Goal: Task Accomplishment & Management: Manage account settings

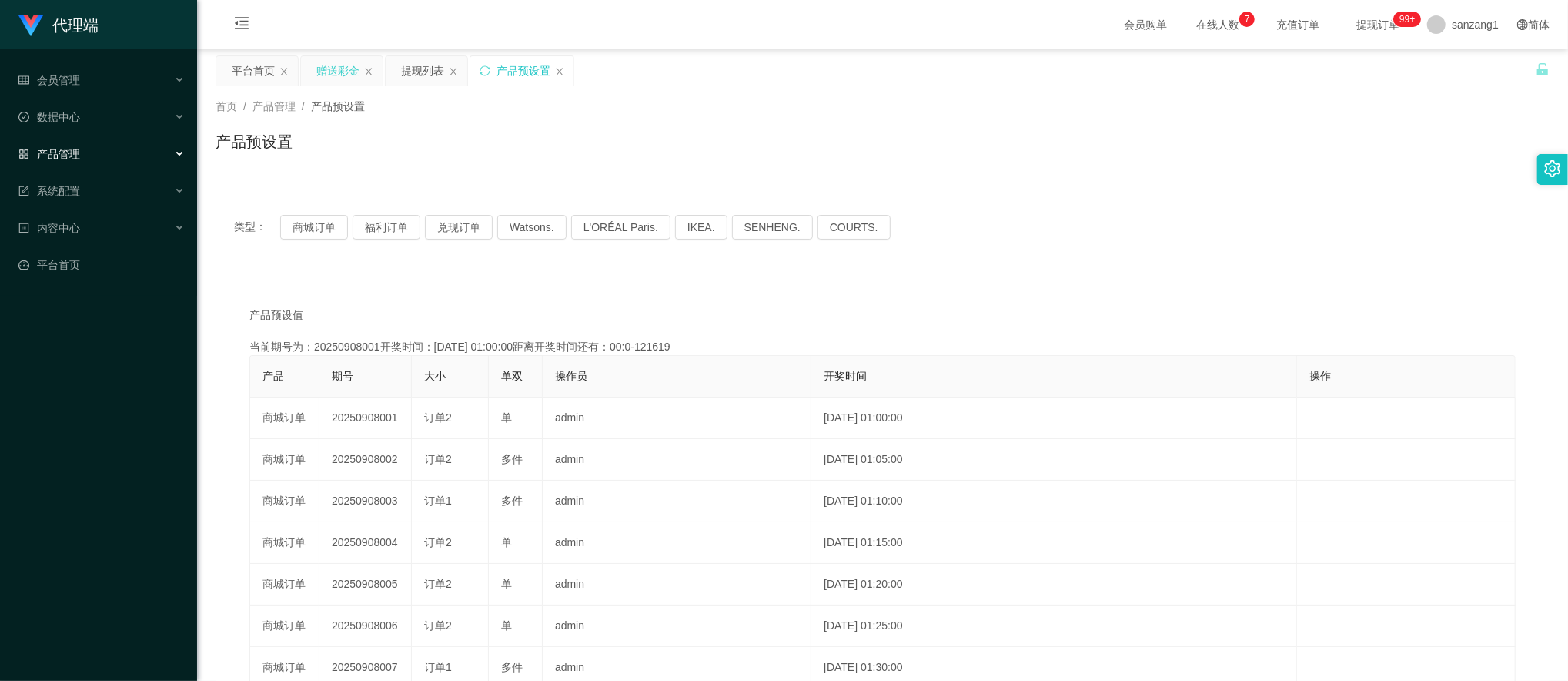
click at [325, 68] on div "赠送彩金" at bounding box center [338, 71] width 43 height 30
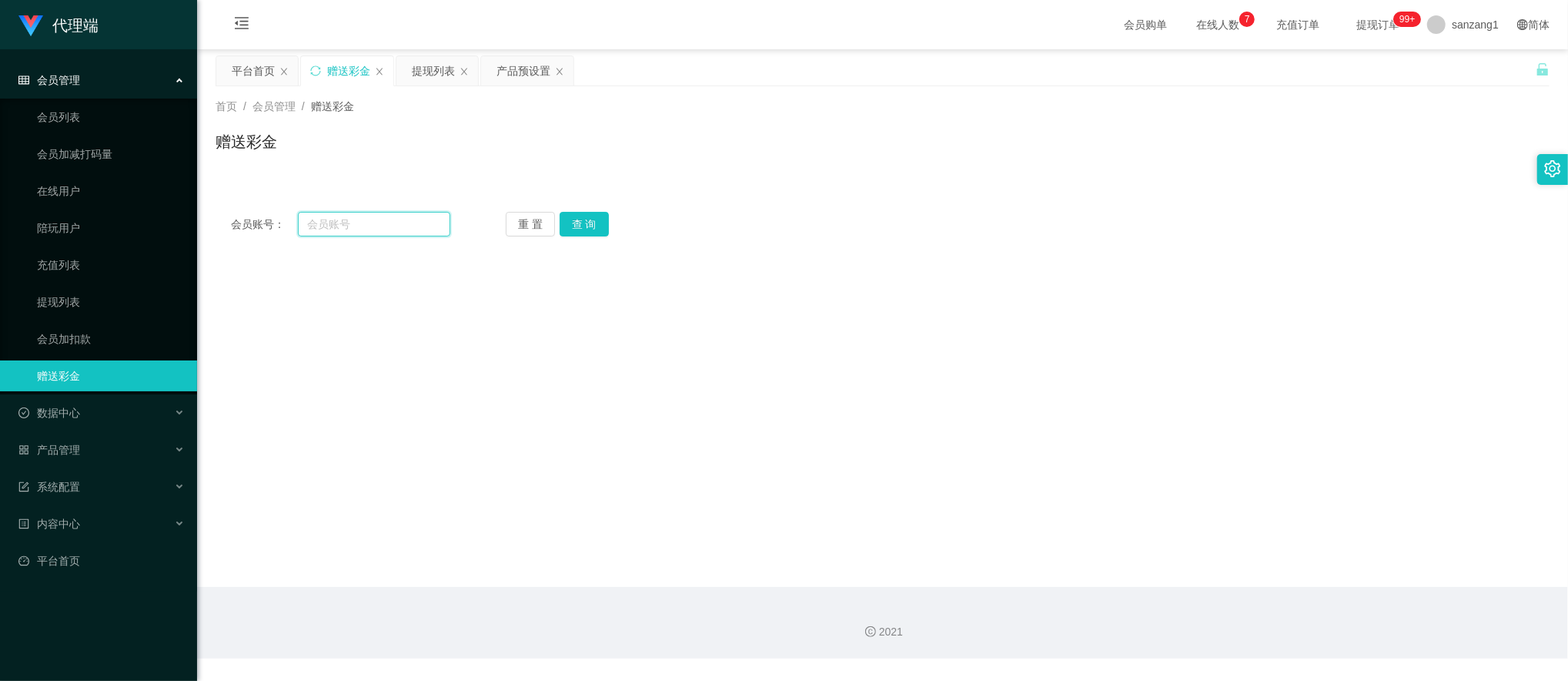
click at [303, 229] on input "text" at bounding box center [374, 224] width 153 height 25
paste input "GeraldineChiu"
click at [573, 214] on button "查 询" at bounding box center [584, 224] width 49 height 25
drag, startPoint x: 377, startPoint y: 221, endPoint x: 269, endPoint y: 216, distance: 108.1
click at [269, 216] on div "会员账号： [PERSON_NAME]" at bounding box center [340, 224] width 220 height 25
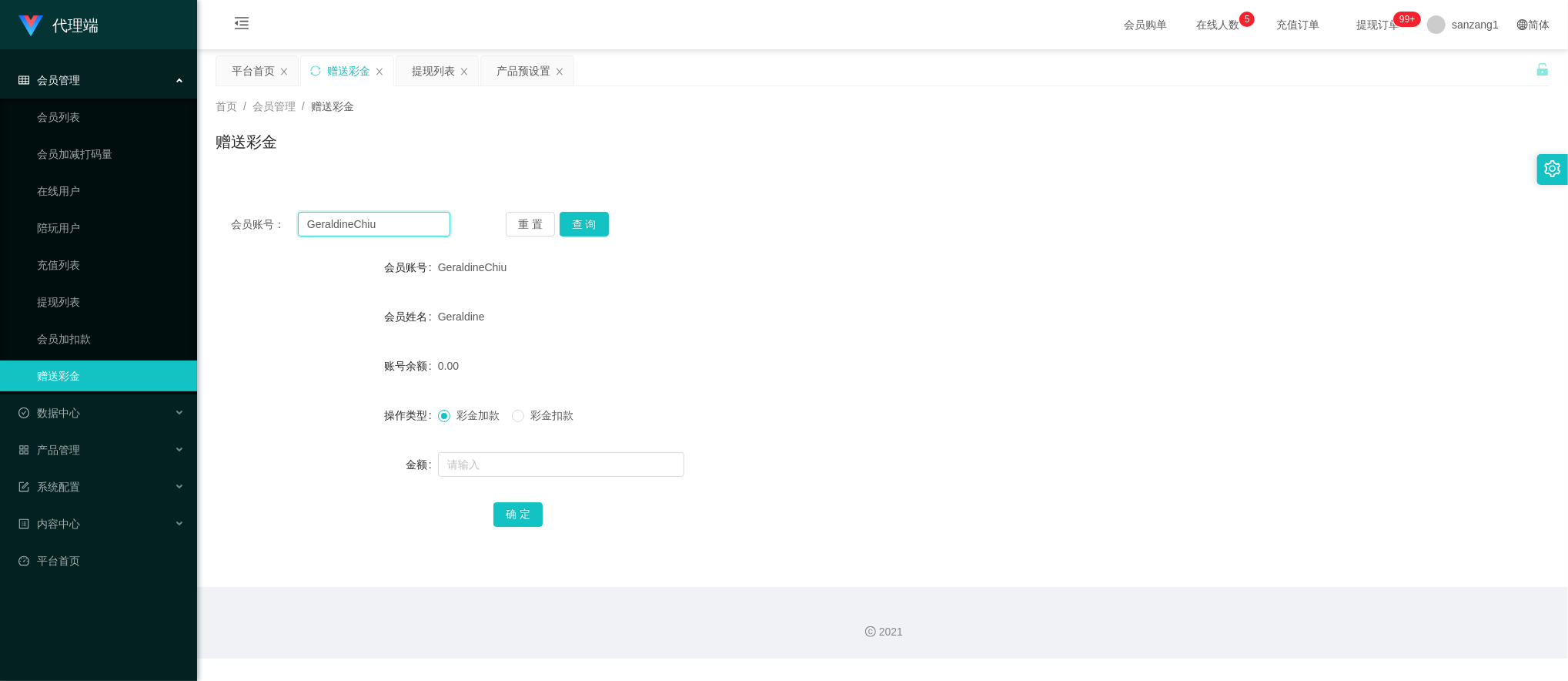
paste input "wuan1122"
type input "wuan1122"
click at [561, 222] on button "查 询" at bounding box center [584, 224] width 49 height 25
click at [454, 472] on input "text" at bounding box center [562, 464] width 247 height 25
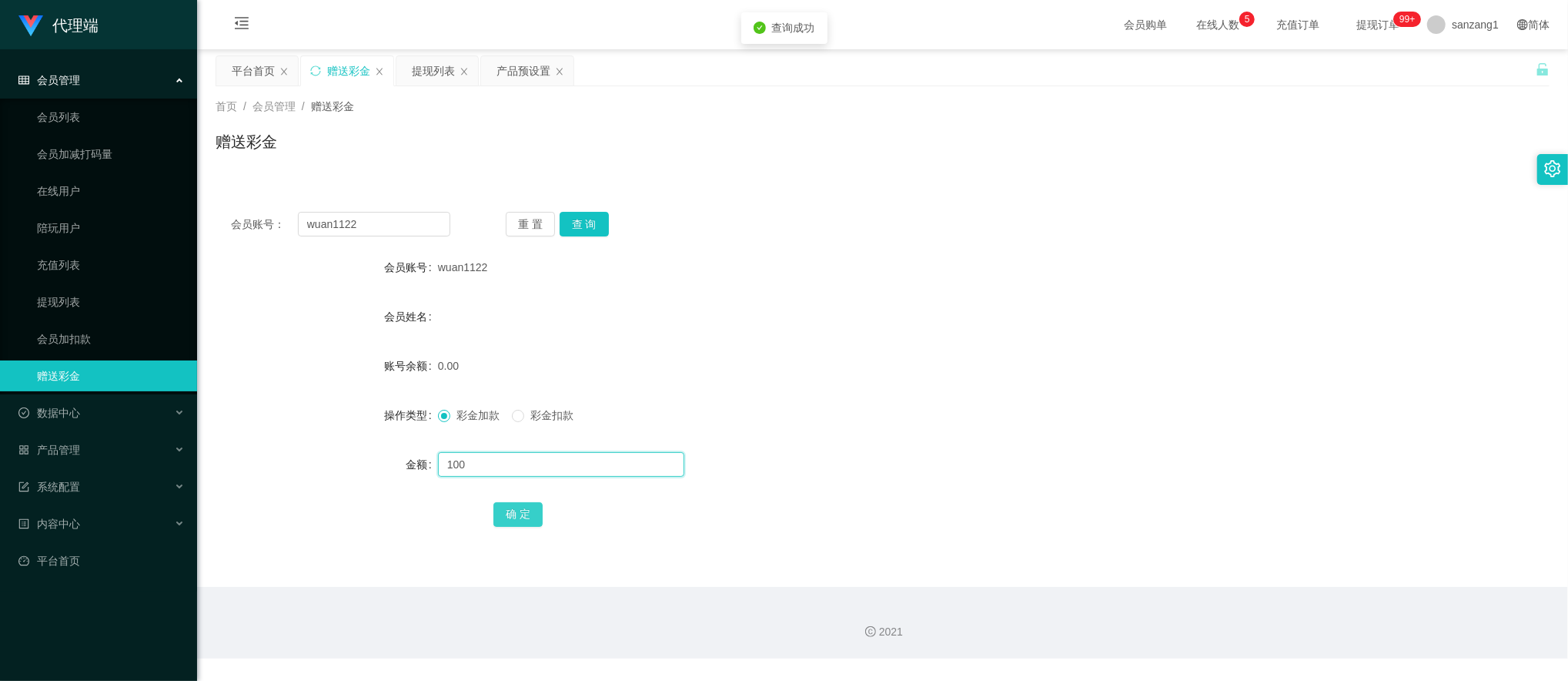
type input "100"
click at [508, 519] on button "确 定" at bounding box center [518, 514] width 49 height 25
drag, startPoint x: 392, startPoint y: 226, endPoint x: 241, endPoint y: 206, distance: 152.3
click at [142, 199] on section "代理端 会员管理 会员列表 会员加减打码量 在线用户 陪玩用户 充值列表 提现列表 会员加扣款 赠送彩金 数据中心 产品管理 注单管理 产品列表 产品预设置 …" at bounding box center [784, 329] width 1568 height 658
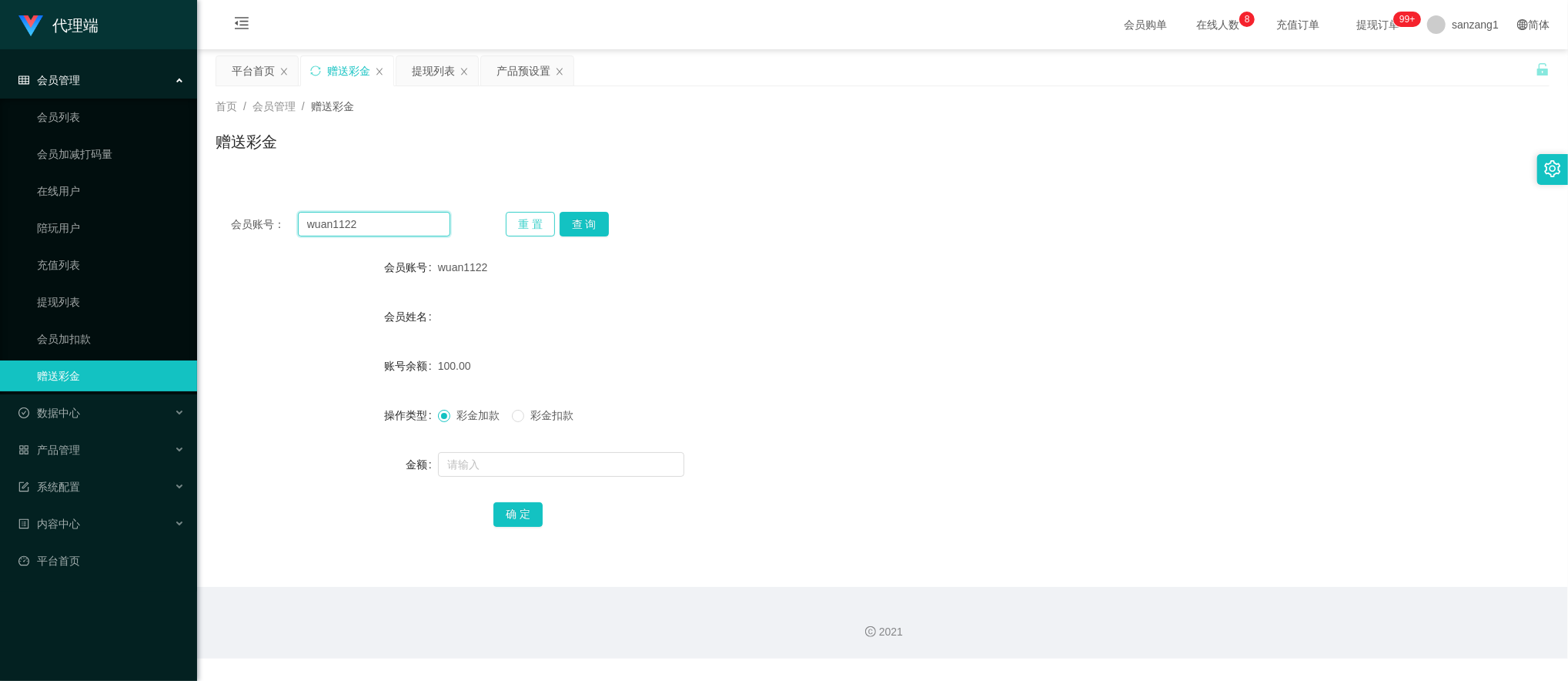
paste input "King1988"
type input "King1988"
click at [589, 213] on button "查 询" at bounding box center [584, 224] width 49 height 25
click at [502, 462] on input "text" at bounding box center [562, 464] width 247 height 25
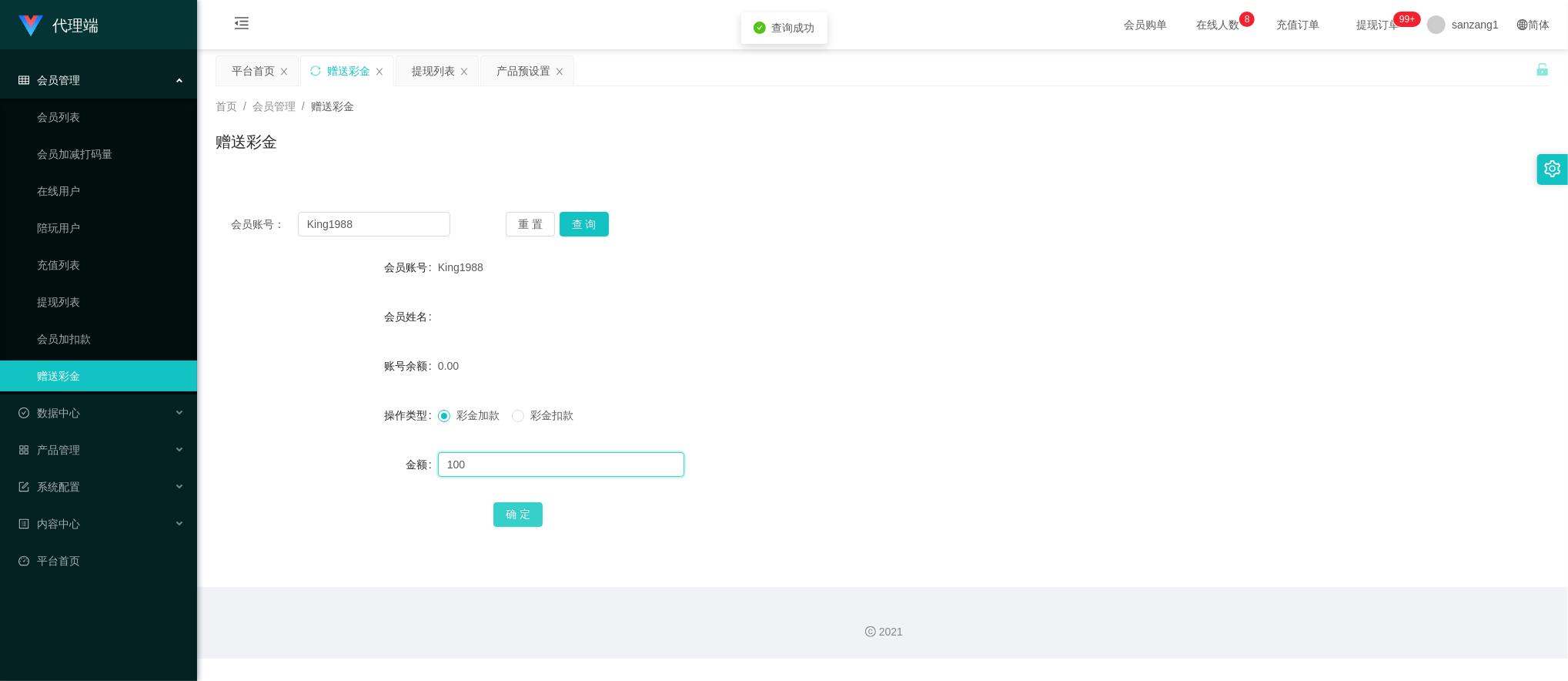
type input "100"
click at [530, 509] on button "确 定" at bounding box center [518, 514] width 49 height 25
click at [529, 68] on div "产品预设置" at bounding box center [524, 71] width 54 height 30
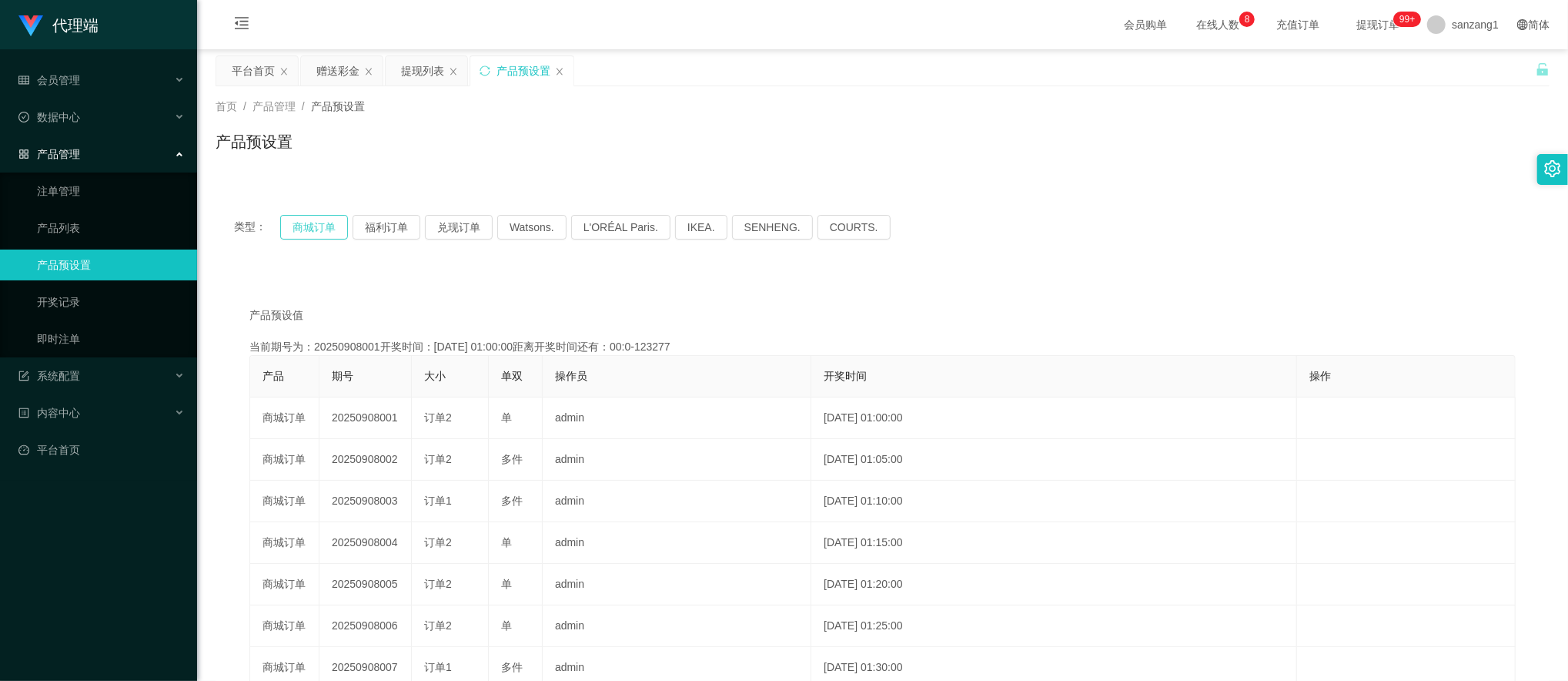
click at [322, 232] on button "商城订单" at bounding box center [314, 226] width 68 height 25
click at [323, 226] on button "商城订单" at bounding box center [314, 226] width 68 height 25
click at [312, 230] on button "商城订单" at bounding box center [314, 226] width 68 height 25
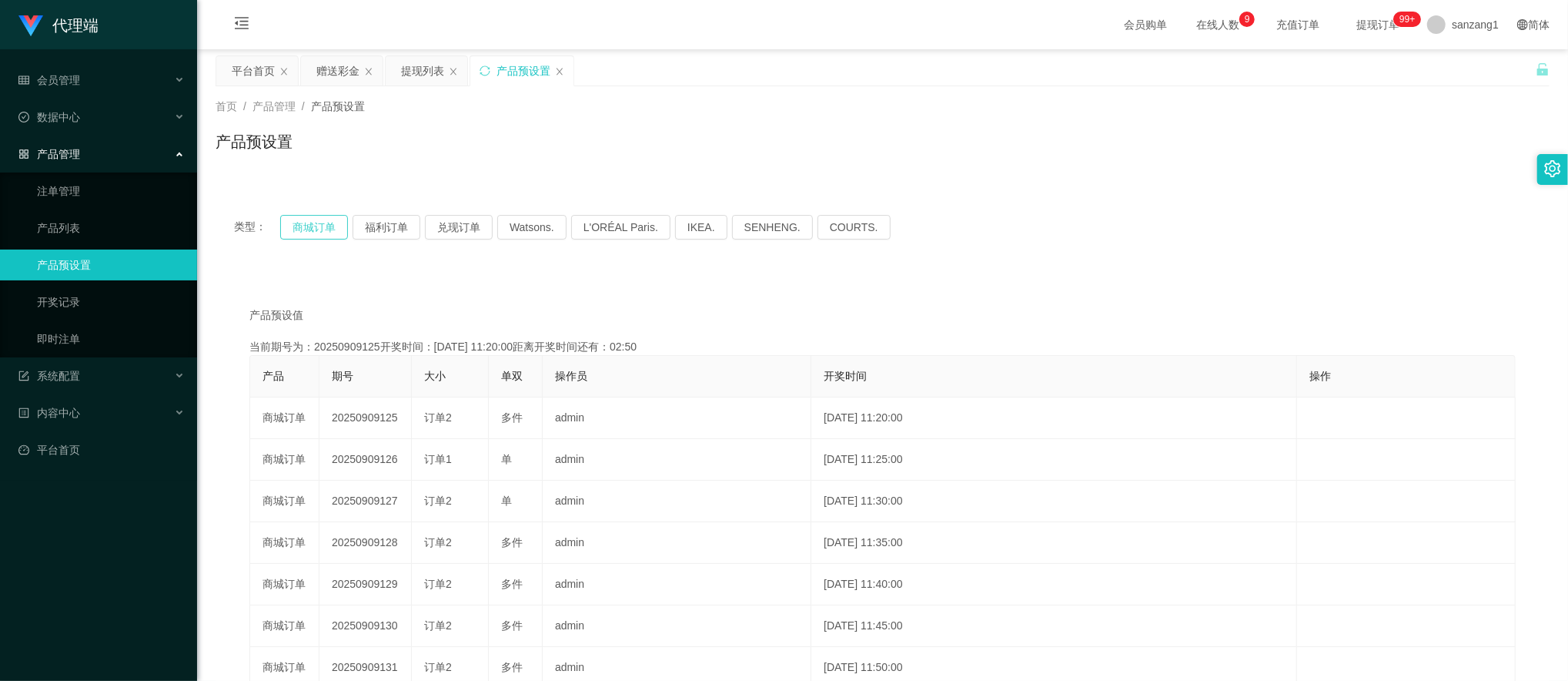
click at [317, 223] on button "商城订单" at bounding box center [314, 226] width 68 height 25
click at [331, 82] on div "赠送彩金" at bounding box center [338, 71] width 43 height 30
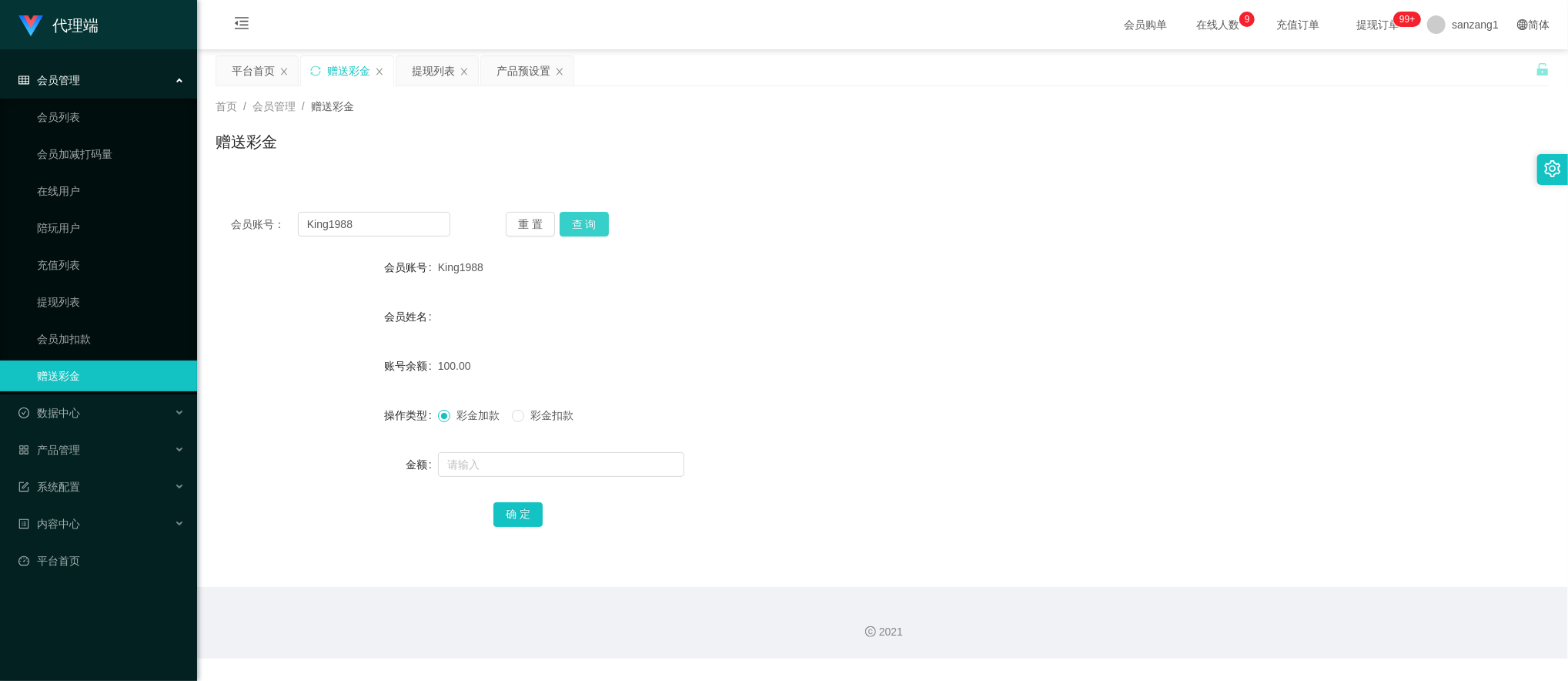
click at [599, 229] on button "查 询" at bounding box center [584, 224] width 49 height 25
click at [583, 221] on button "查 询" at bounding box center [584, 224] width 49 height 25
drag, startPoint x: 339, startPoint y: 229, endPoint x: 234, endPoint y: 226, distance: 105.0
click at [231, 226] on div "会员账号： King1988" at bounding box center [340, 224] width 220 height 25
paste input "wuan1122"
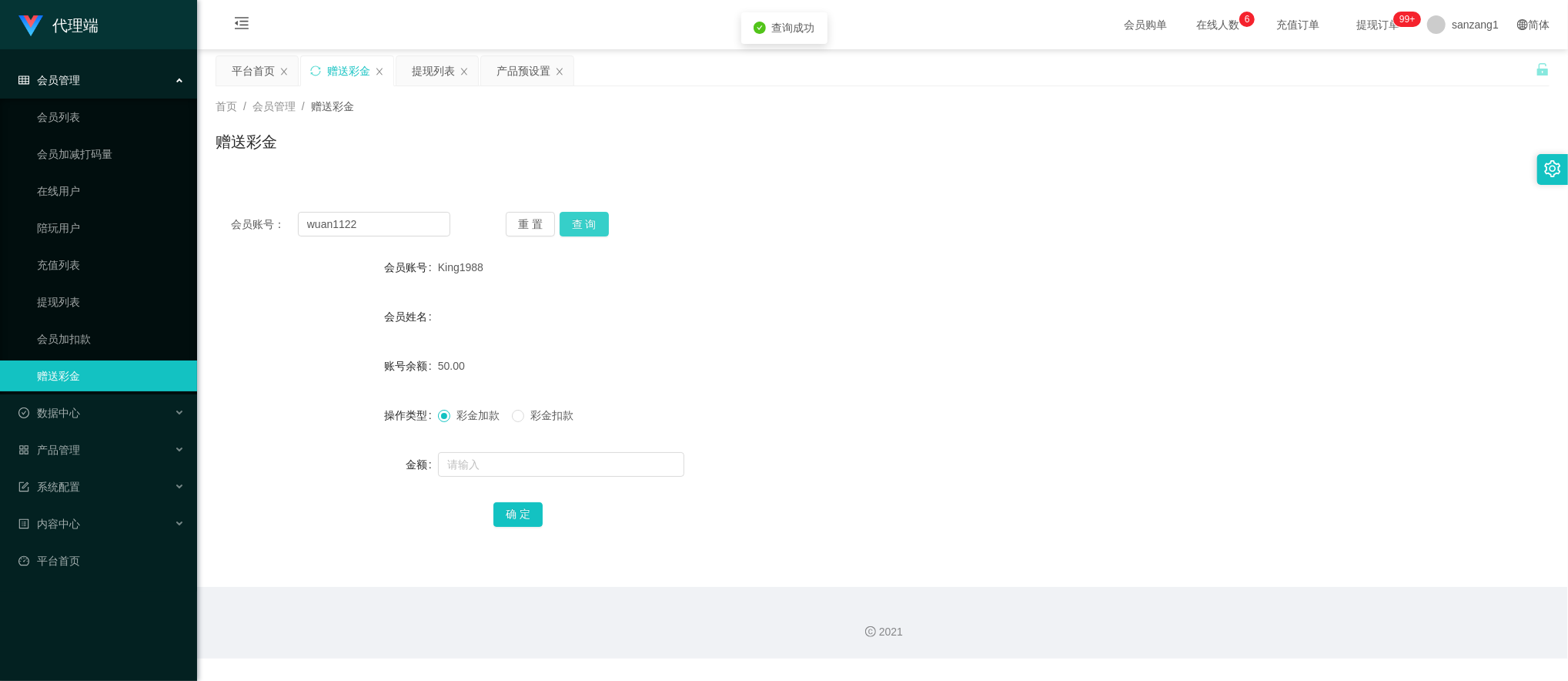
click at [577, 215] on button "查 询" at bounding box center [584, 224] width 49 height 25
click at [585, 221] on button "查 询" at bounding box center [584, 224] width 49 height 25
drag, startPoint x: 352, startPoint y: 217, endPoint x: 200, endPoint y: 204, distance: 152.6
click at [198, 204] on main "关闭左侧 关闭右侧 关闭其它 刷新页面 平台首页 赠送彩金 提现列表 产品预设置 首页 / 会员管理 / 赠送彩金 / 赠送彩金 会员账号： wuan1122…" at bounding box center [882, 318] width 1370 height 537
paste input "Careena"
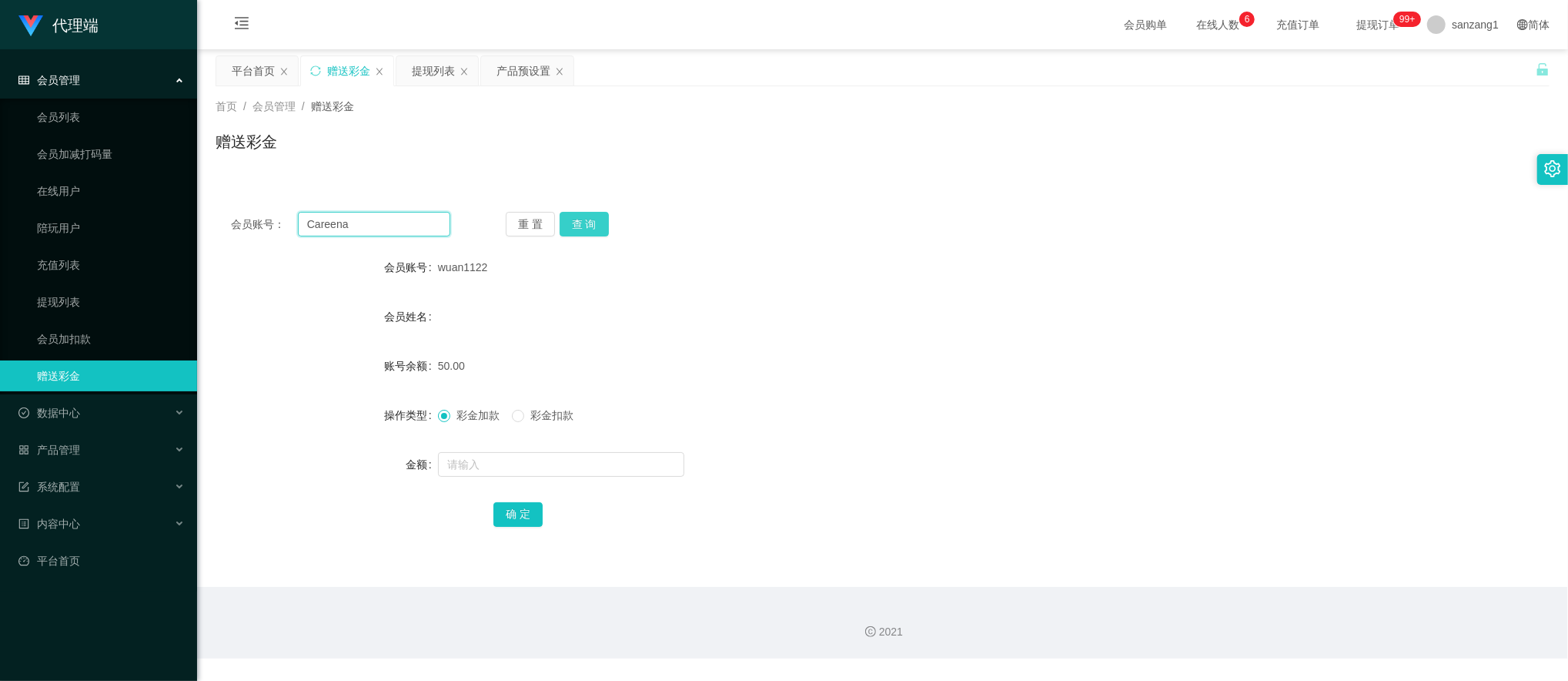
type input "Careena"
click at [588, 223] on button "查 询" at bounding box center [584, 224] width 49 height 25
click at [475, 456] on input "text" at bounding box center [562, 464] width 247 height 25
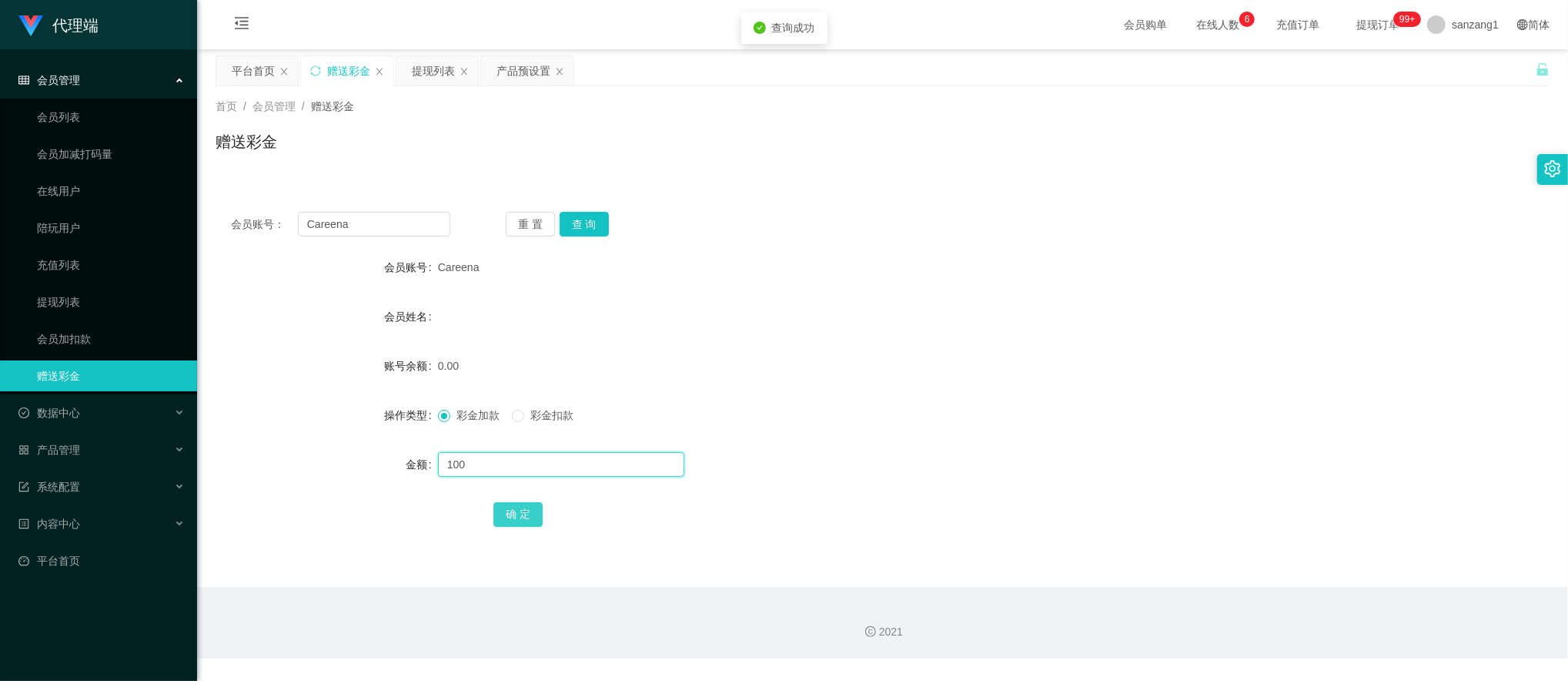
type input "100"
click at [506, 502] on button "确 定" at bounding box center [518, 514] width 49 height 25
click at [429, 62] on div "提现列表" at bounding box center [433, 71] width 43 height 30
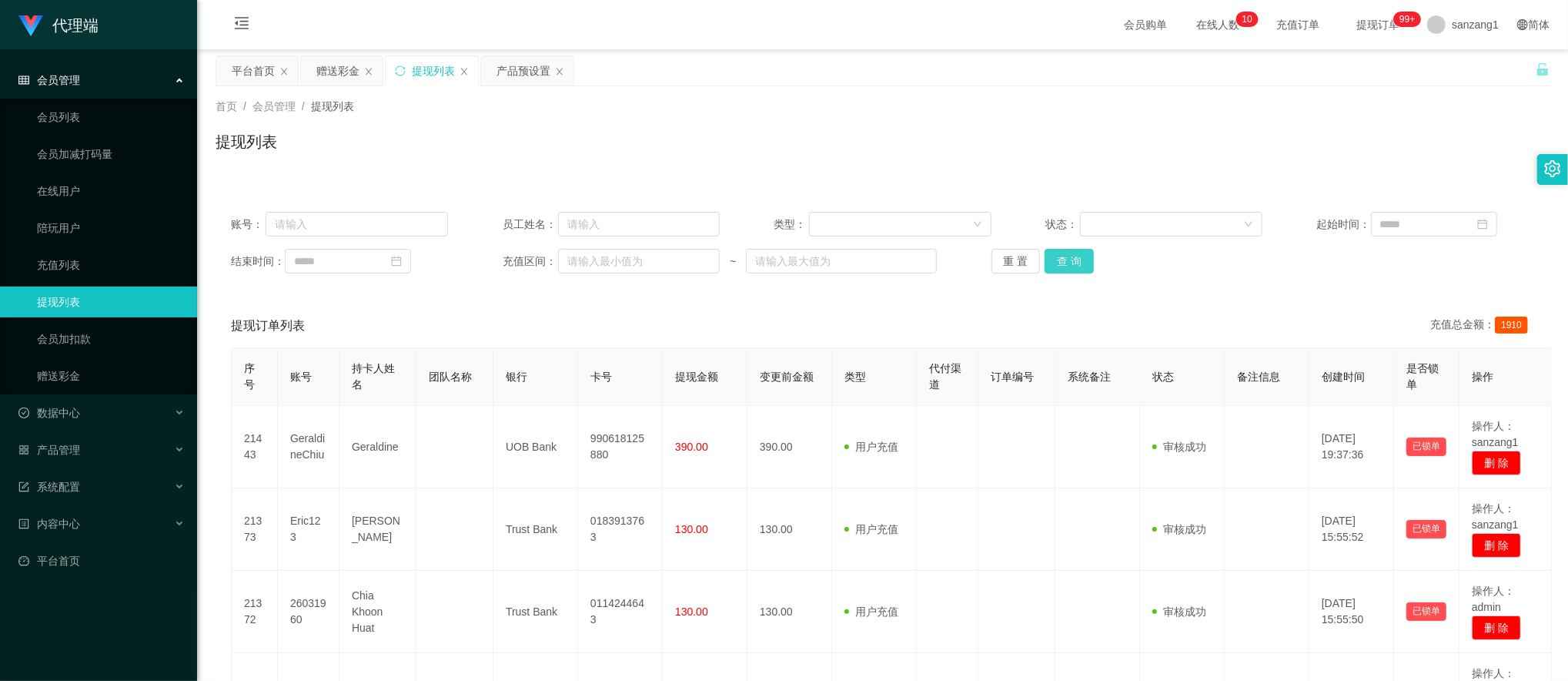
click at [1055, 256] on button "查 询" at bounding box center [1069, 260] width 49 height 25
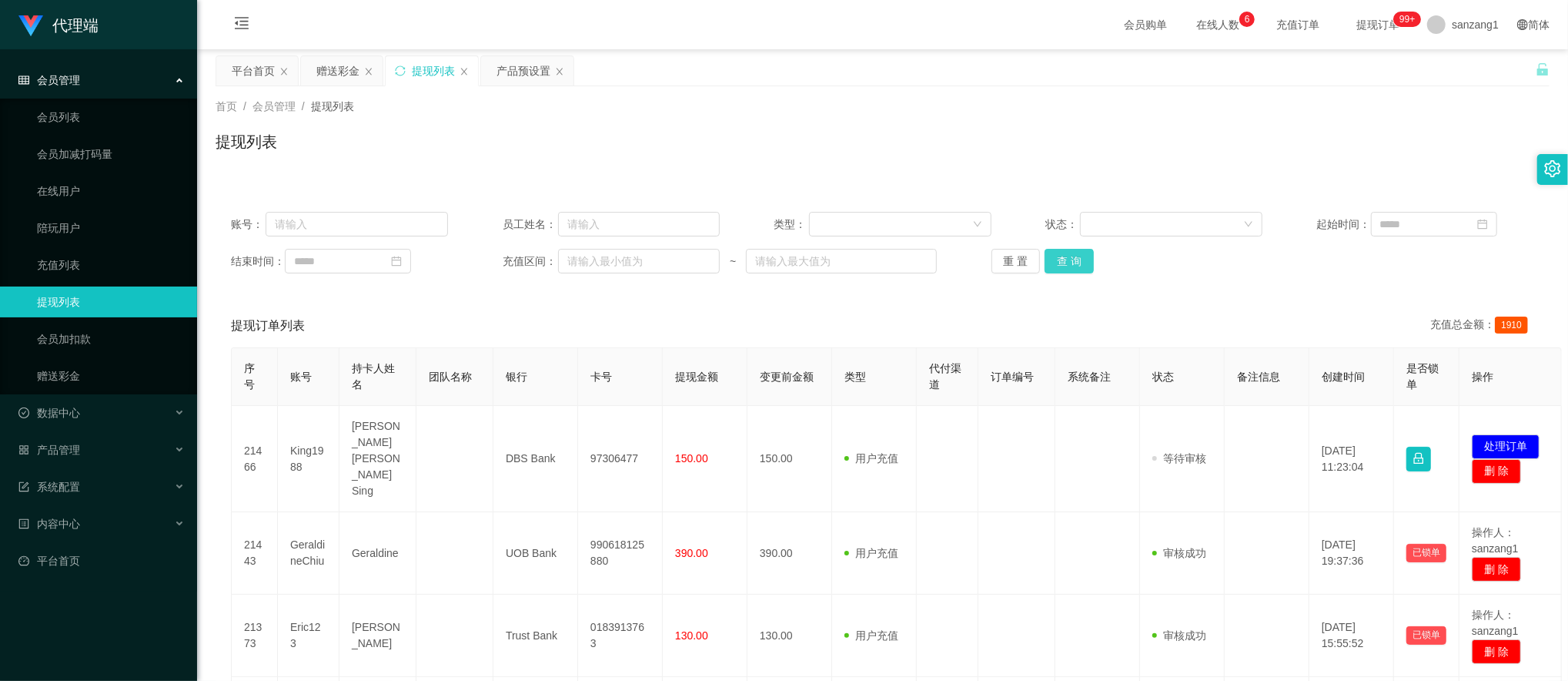
click at [1064, 265] on button "查 询" at bounding box center [1069, 260] width 49 height 25
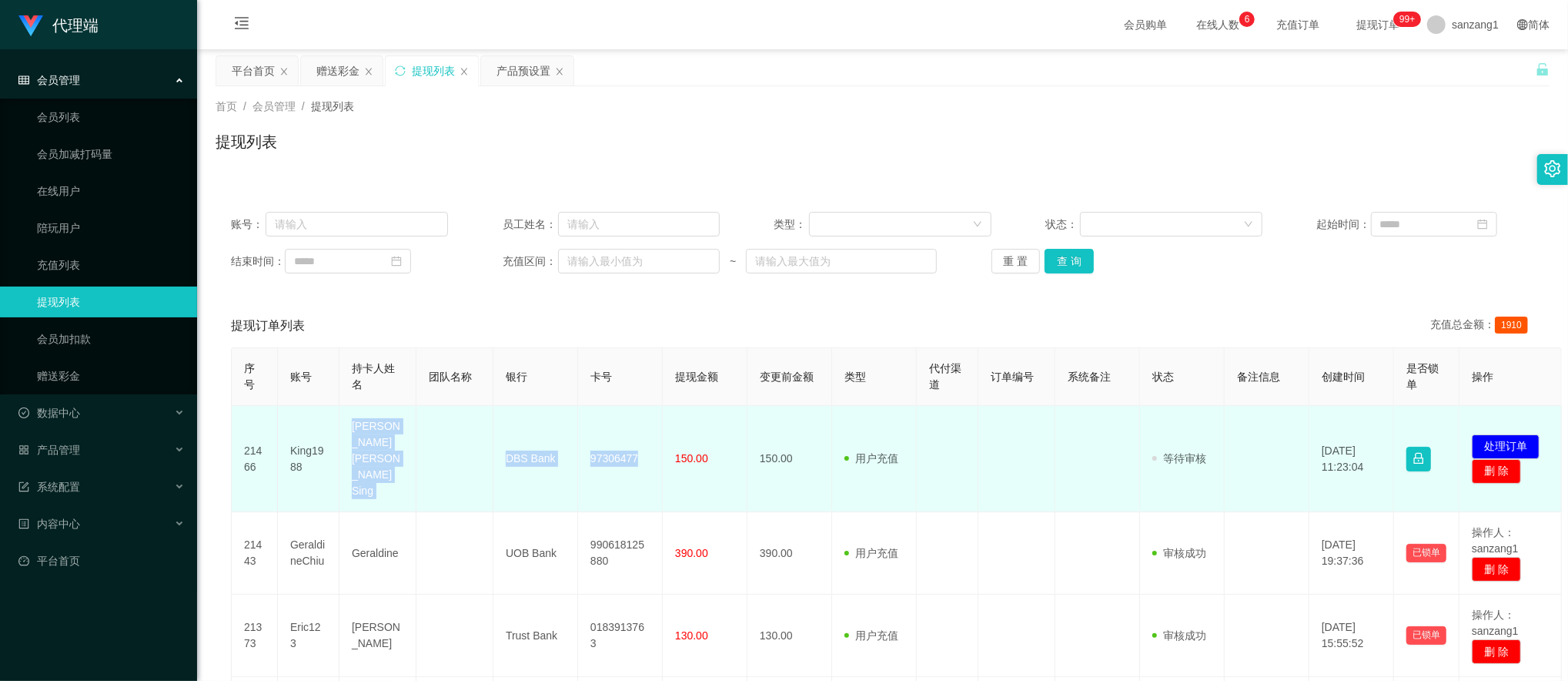
drag, startPoint x: 351, startPoint y: 438, endPoint x: 649, endPoint y: 441, distance: 298.0
click at [649, 441] on tr "21466 King1988 [PERSON_NAME] [PERSON_NAME] Sing DBS Bank 97306477 150.00 150.00…" at bounding box center [896, 459] width 1330 height 106
copy tr "[PERSON_NAME] [PERSON_NAME] Sing DBS Bank 97306477"
click at [1511, 434] on button "处理订单" at bounding box center [1506, 446] width 68 height 25
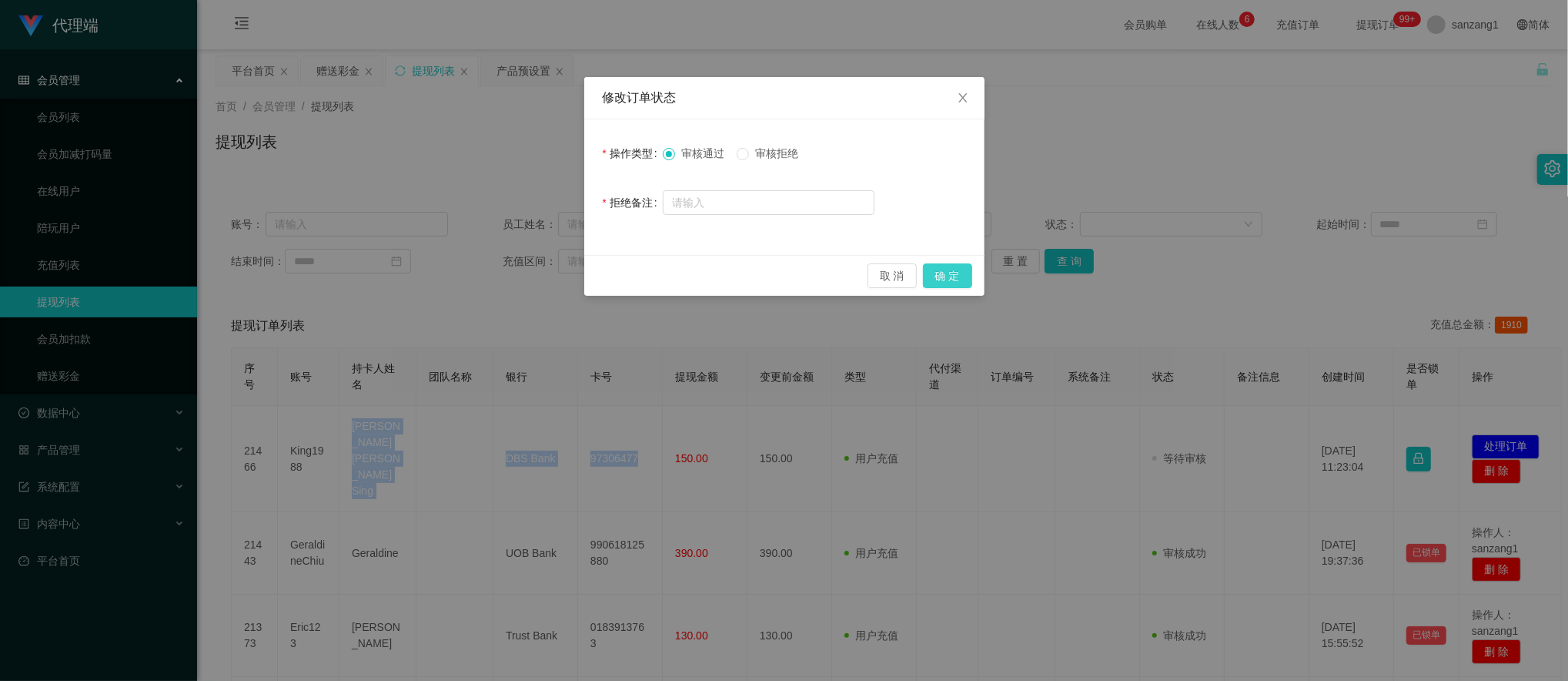
click at [959, 278] on button "确 定" at bounding box center [947, 275] width 49 height 25
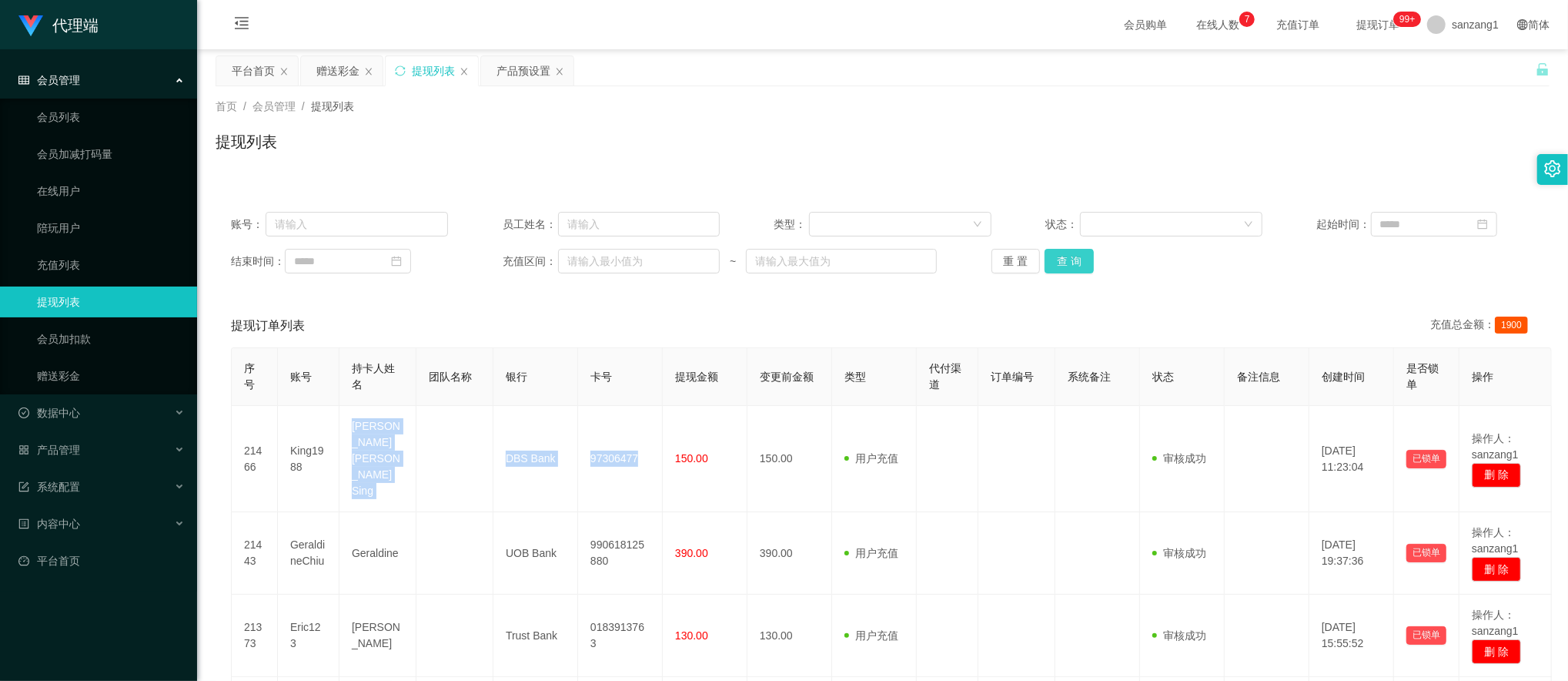
click at [1085, 259] on button "查 询" at bounding box center [1069, 260] width 49 height 25
click at [526, 75] on div "产品预设置" at bounding box center [524, 71] width 54 height 30
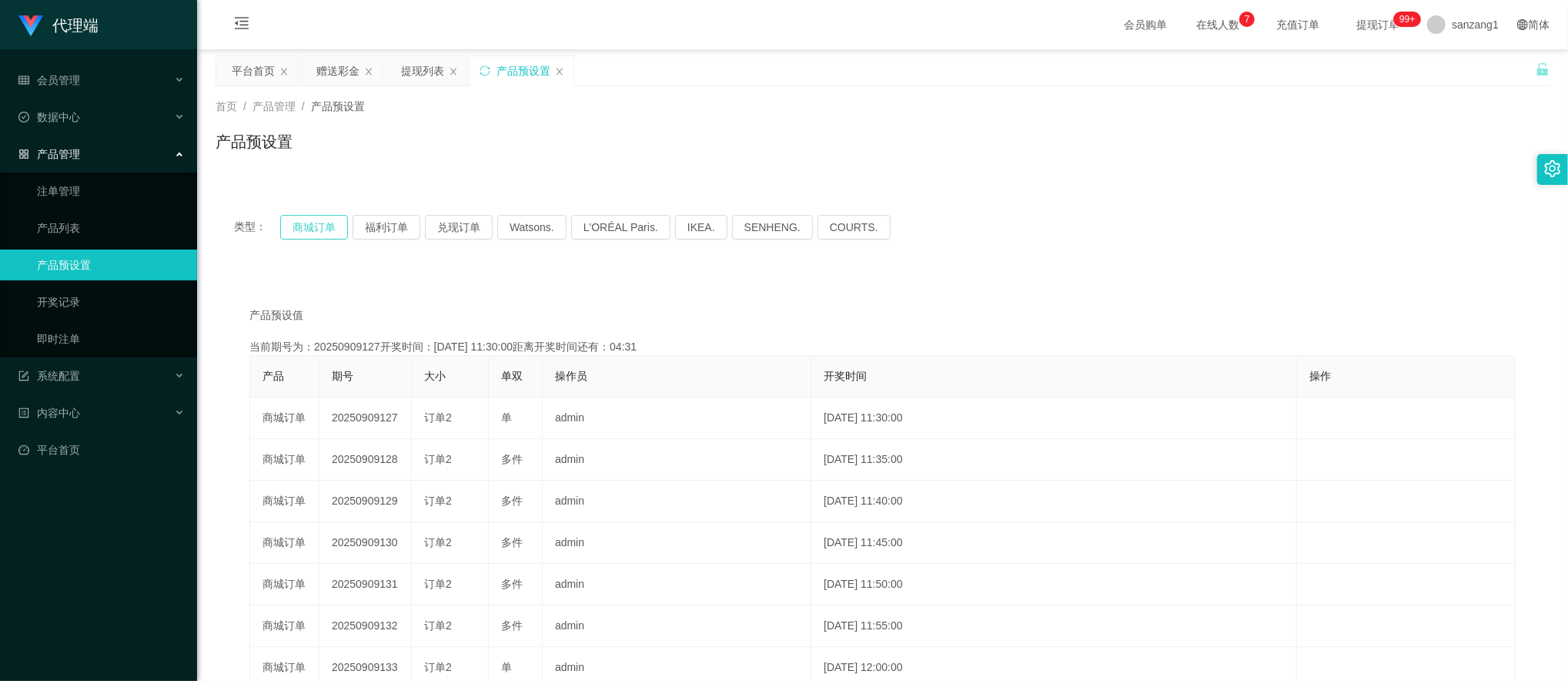
click at [314, 221] on button "商城订单" at bounding box center [314, 226] width 68 height 25
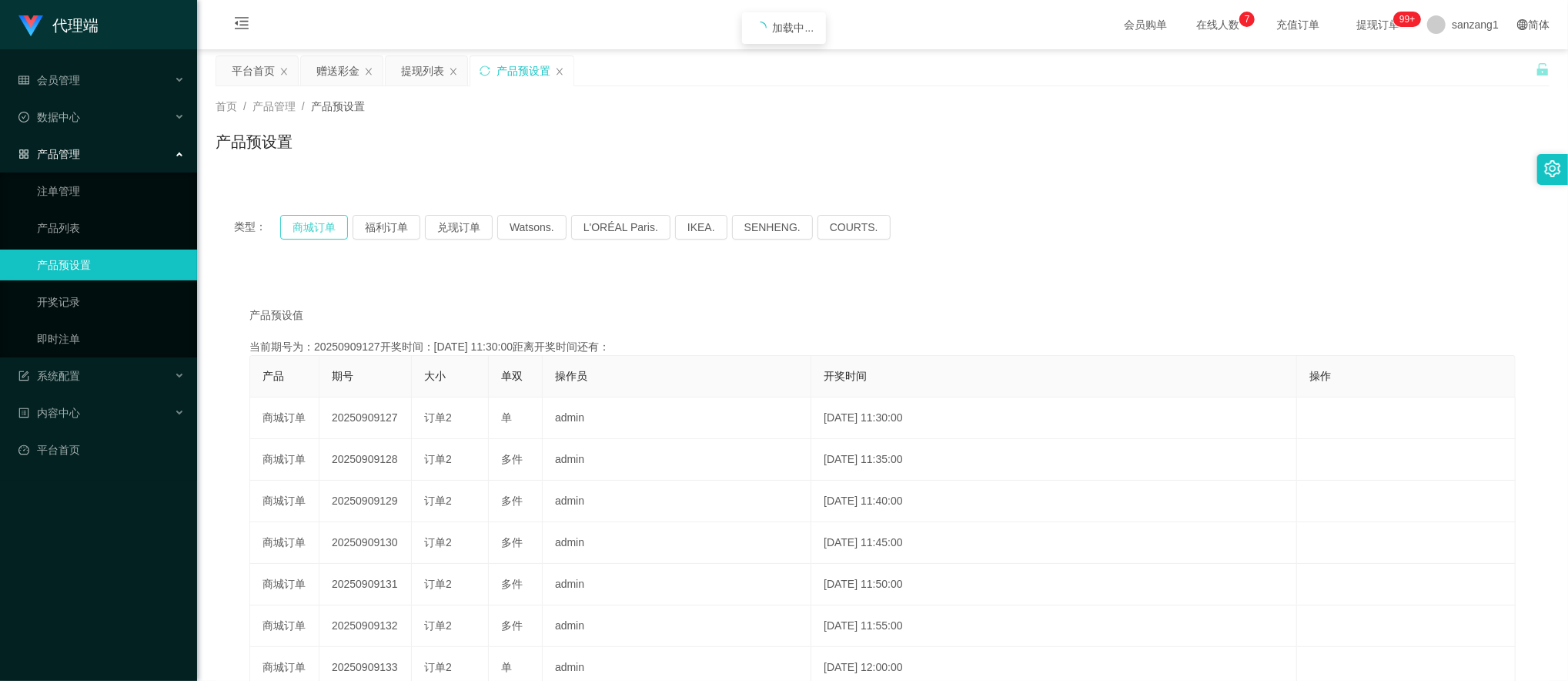
click at [314, 221] on button "商城订单" at bounding box center [314, 226] width 68 height 25
click at [417, 72] on div "提现列表" at bounding box center [422, 71] width 43 height 30
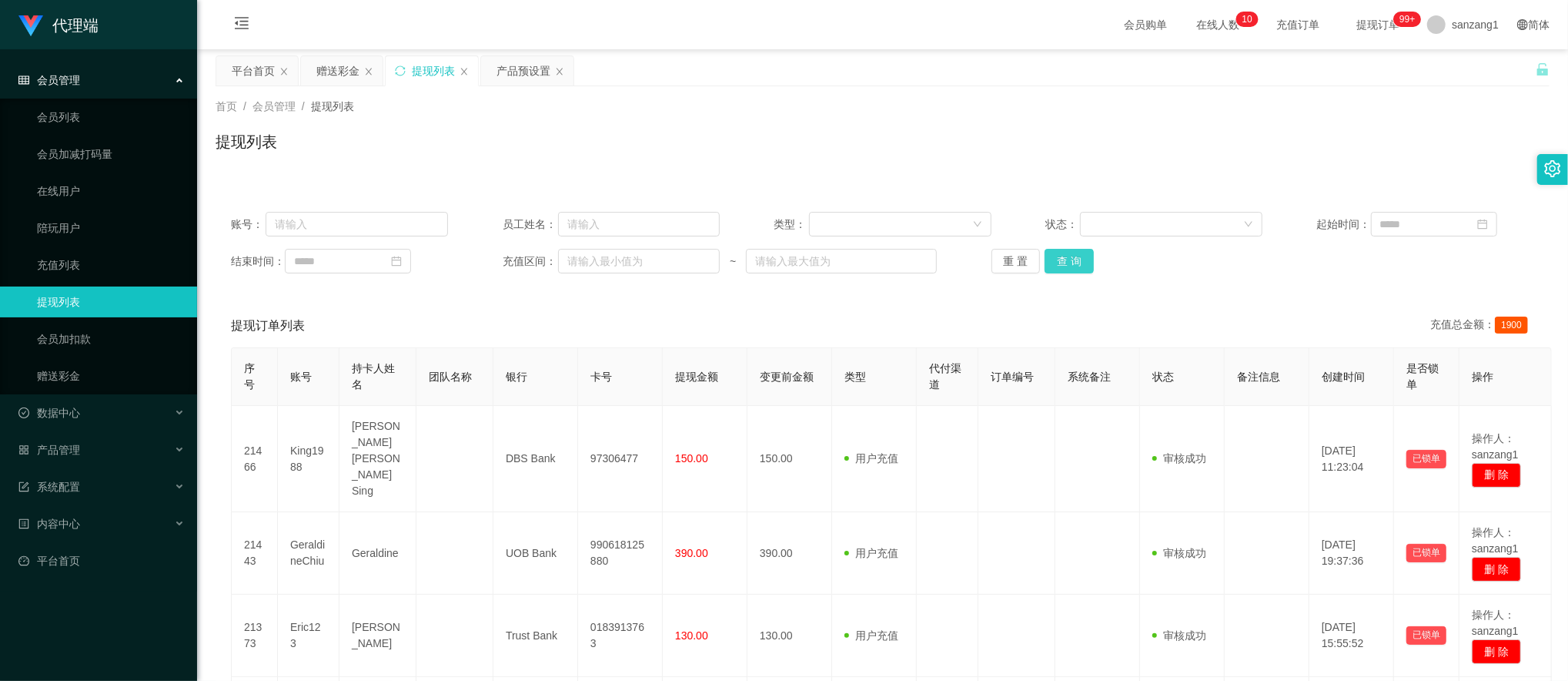
click at [1073, 260] on button "查 询" at bounding box center [1069, 260] width 49 height 25
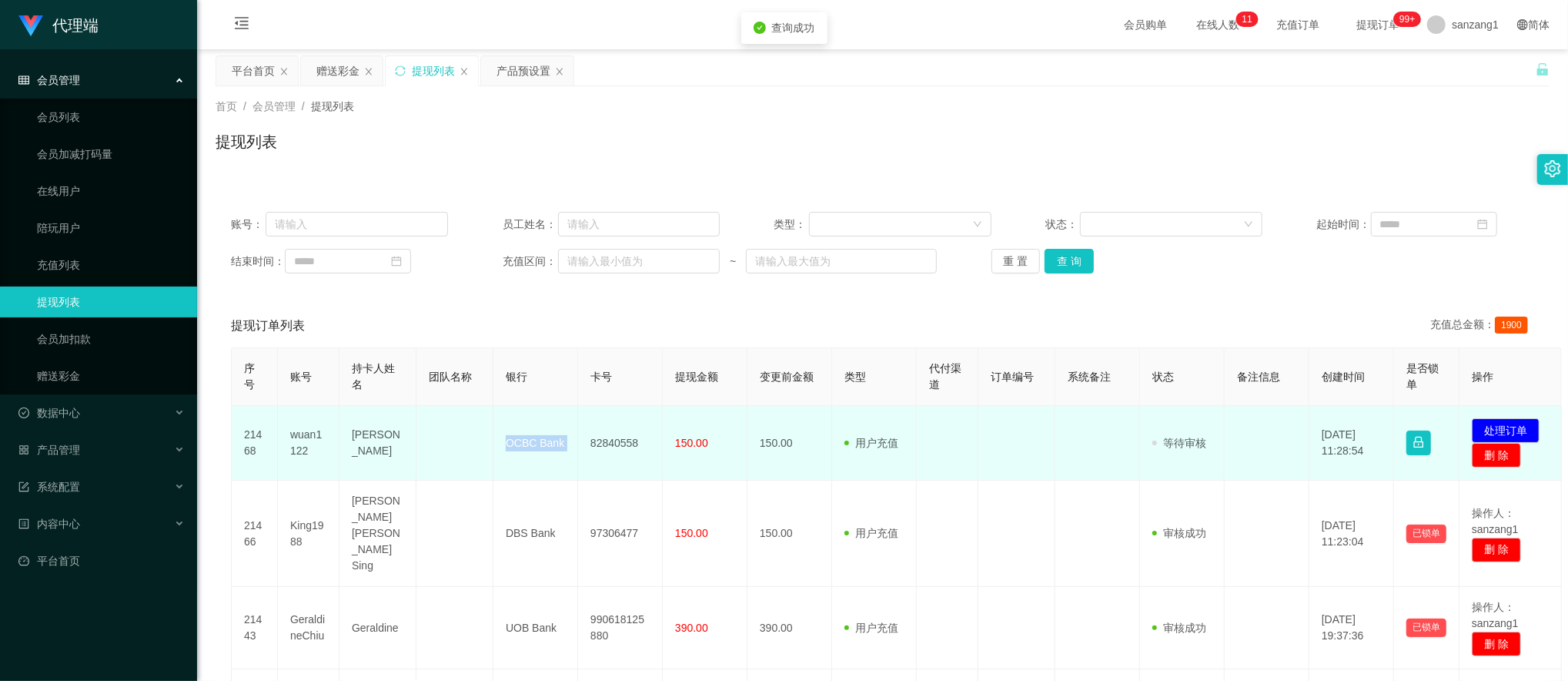
drag, startPoint x: 500, startPoint y: 448, endPoint x: 578, endPoint y: 447, distance: 78.0
click at [578, 447] on tr "21468 wuan1122 kwan rong quan OCBC Bank 82840558 150.00 150.00 用户充值 人工扣款 审核驳回 审…" at bounding box center [896, 443] width 1330 height 74
drag, startPoint x: 578, startPoint y: 447, endPoint x: 404, endPoint y: 439, distance: 174.2
click at [404, 439] on td "[PERSON_NAME]" at bounding box center [377, 443] width 77 height 74
drag, startPoint x: 336, startPoint y: 431, endPoint x: 499, endPoint y: 448, distance: 163.9
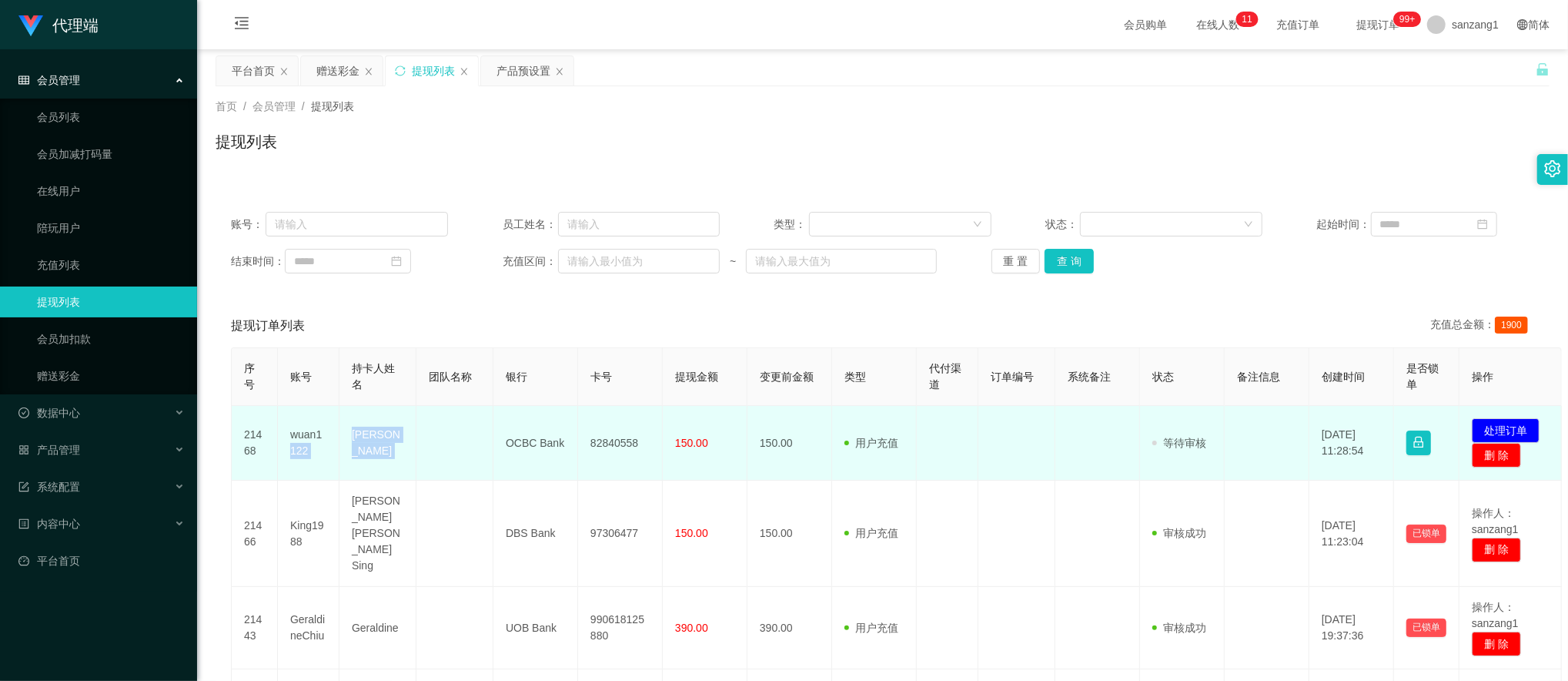
click at [499, 448] on tr "21468 wuan1122 kwan rong quan OCBC Bank 82840558 150.00 150.00 用户充值 人工扣款 审核驳回 审…" at bounding box center [896, 443] width 1330 height 74
drag, startPoint x: 499, startPoint y: 448, endPoint x: 385, endPoint y: 453, distance: 114.1
click at [397, 455] on td "[PERSON_NAME]" at bounding box center [377, 443] width 77 height 74
click at [351, 450] on td "[PERSON_NAME]" at bounding box center [377, 443] width 77 height 74
drag, startPoint x: 345, startPoint y: 439, endPoint x: 656, endPoint y: 448, distance: 311.1
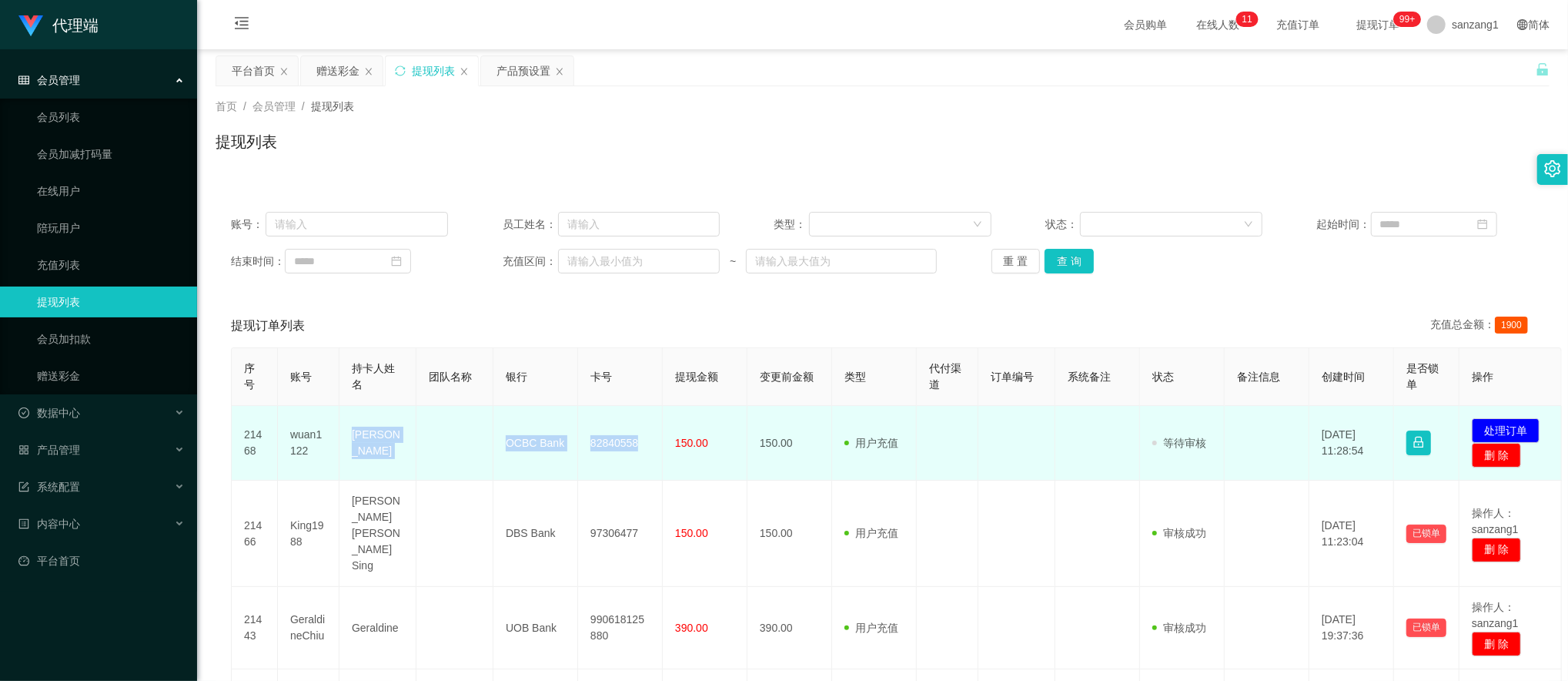
click at [656, 448] on tr "21468 wuan1122 kwan rong quan OCBC Bank 82840558 150.00 150.00 用户充值 人工扣款 审核驳回 审…" at bounding box center [896, 443] width 1330 height 74
copy tr "[PERSON_NAME] quan OCBC Bank 82840558"
click at [1521, 432] on button "处理订单" at bounding box center [1506, 430] width 68 height 25
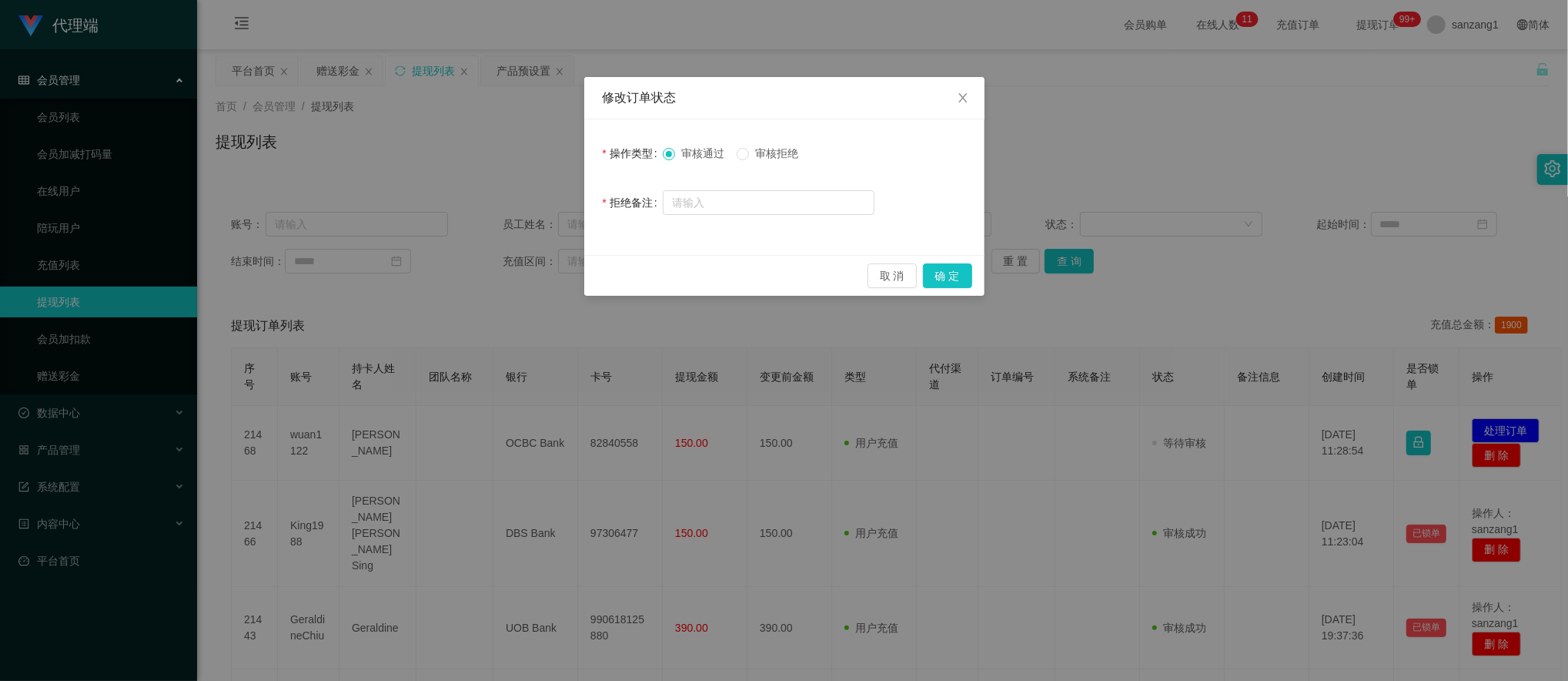
click at [926, 263] on div "取 消 确 定" at bounding box center [784, 275] width 400 height 41
click at [937, 277] on button "确 定" at bounding box center [947, 275] width 49 height 25
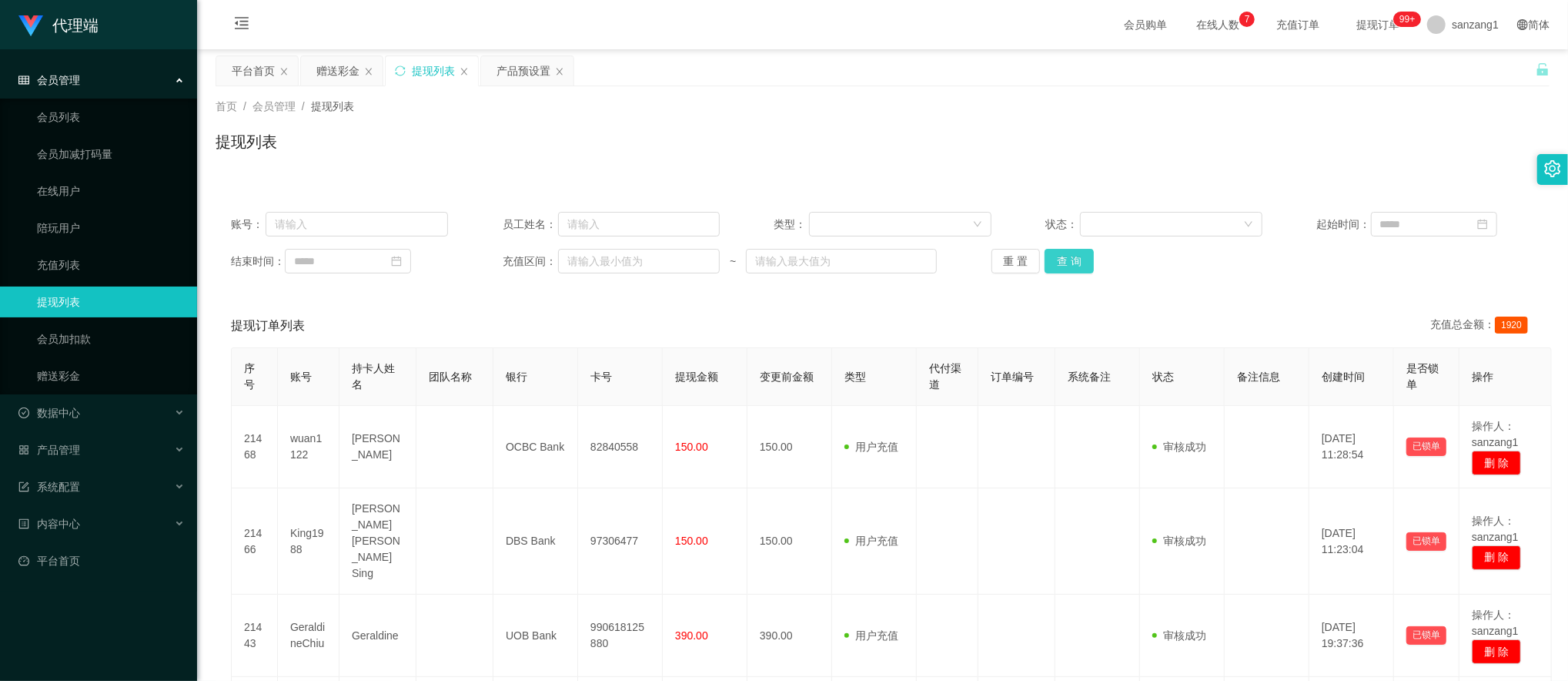
click at [1073, 259] on button "查 询" at bounding box center [1069, 260] width 49 height 25
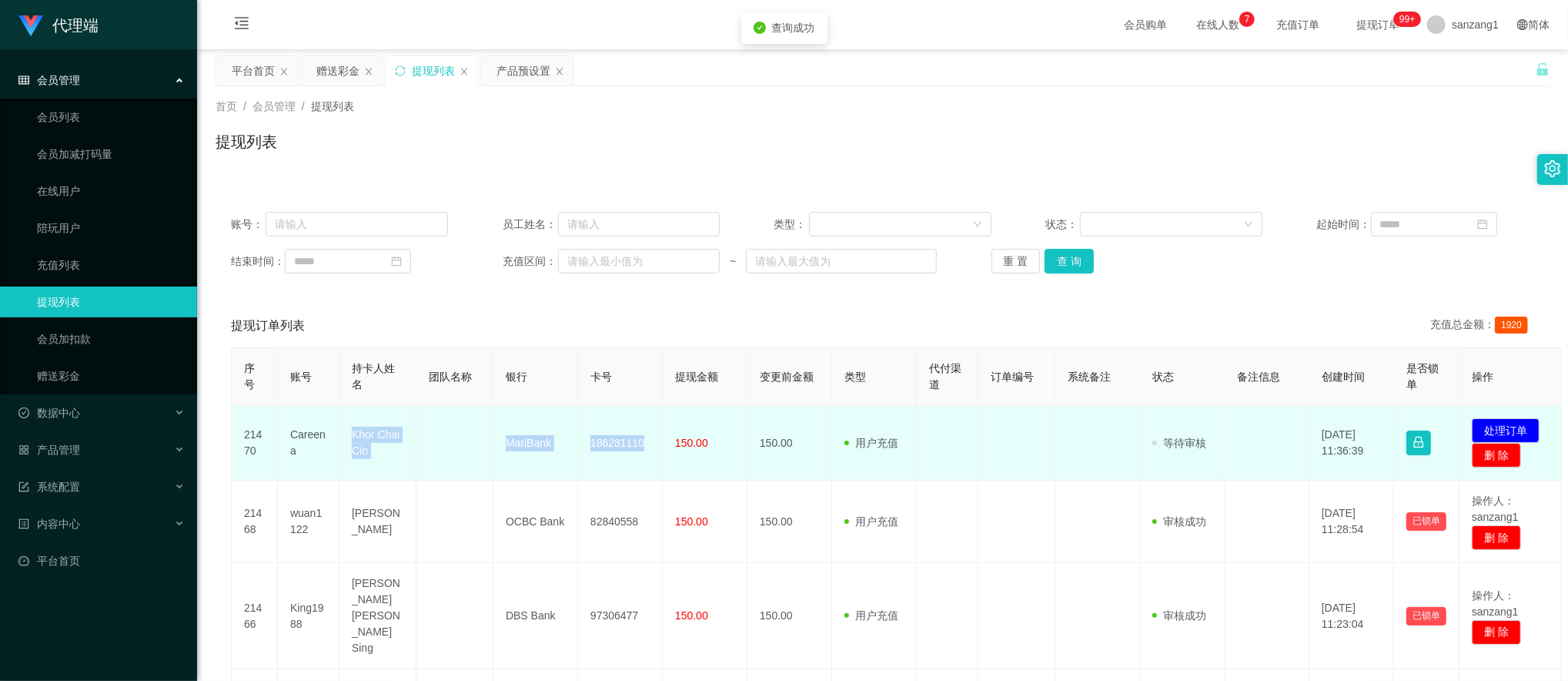
drag, startPoint x: 349, startPoint y: 434, endPoint x: 647, endPoint y: 441, distance: 298.1
click at [647, 441] on tr "21470 Careena Khor Chai Cin MariBank 186281110 150.00 150.00 用户充值 人工扣款 审核驳回 审核成…" at bounding box center [896, 443] width 1330 height 74
copy tr "Khor Chai Cin MariBank 186281110"
click at [1504, 422] on button "处理订单" at bounding box center [1506, 430] width 68 height 25
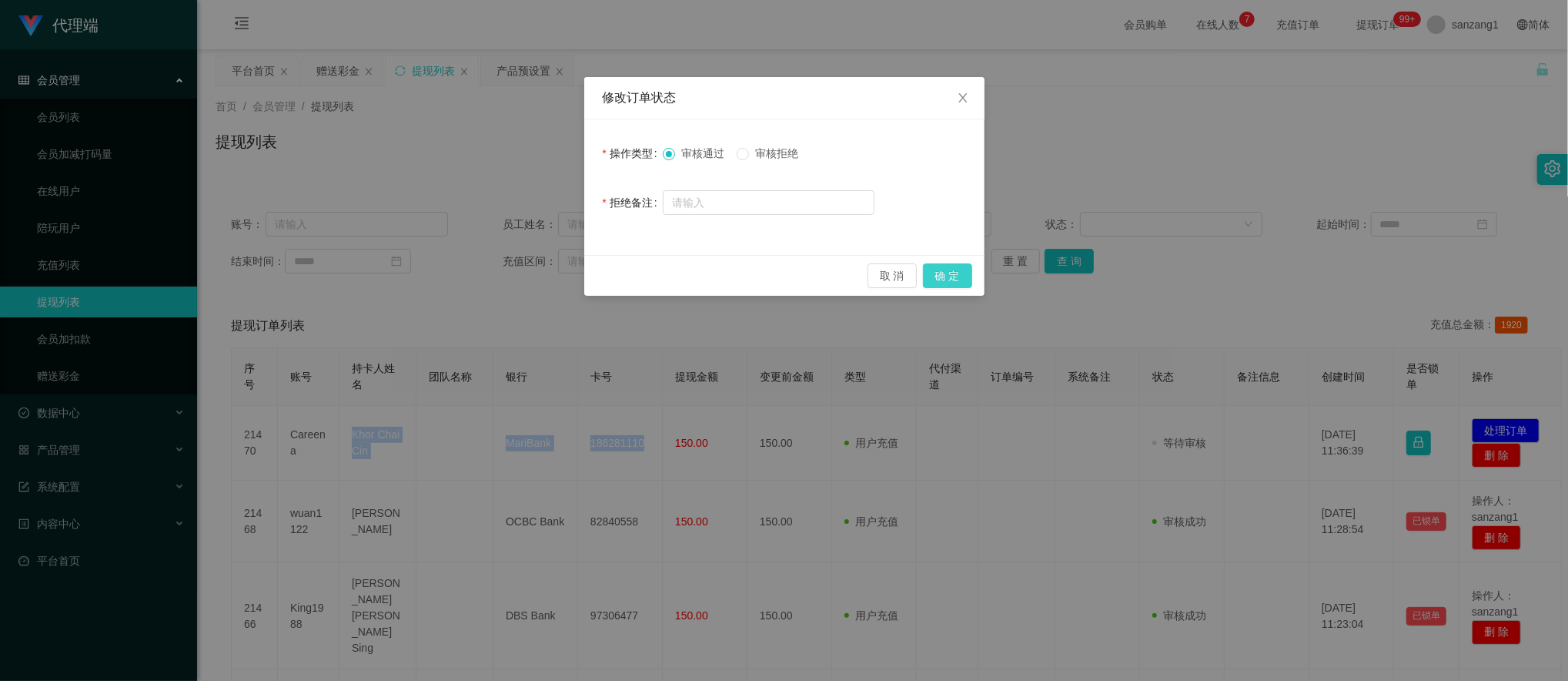
click at [955, 270] on button "确 定" at bounding box center [947, 275] width 49 height 25
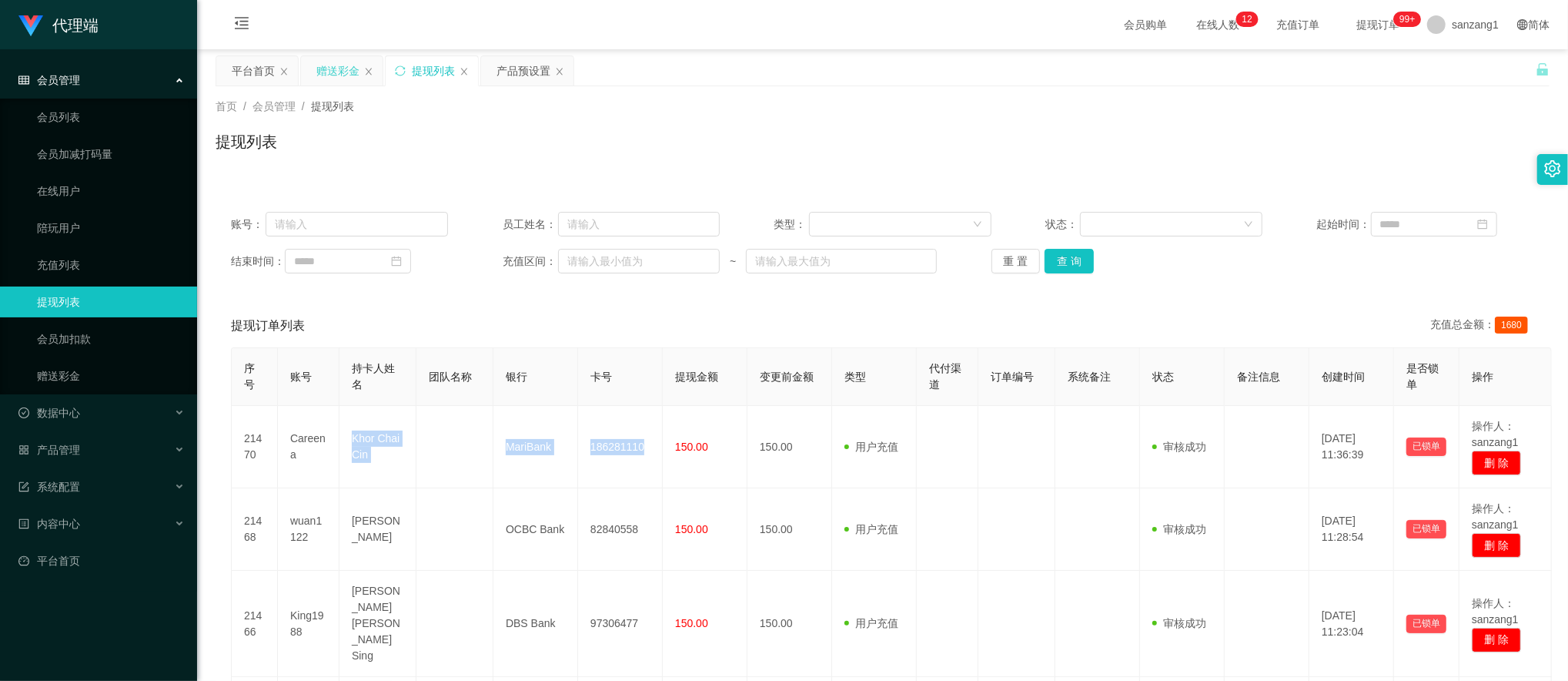
click at [340, 69] on div "赠送彩金" at bounding box center [338, 71] width 43 height 30
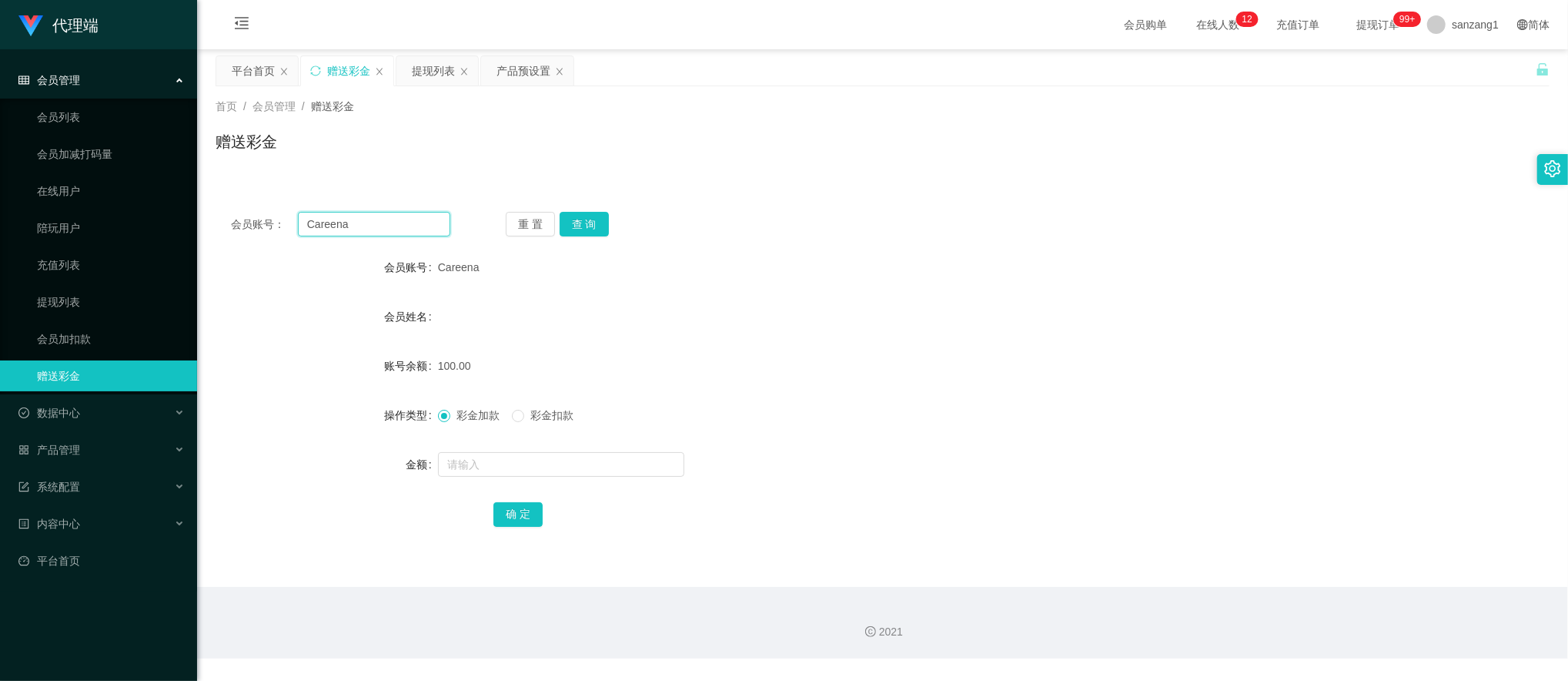
drag, startPoint x: 352, startPoint y: 219, endPoint x: 345, endPoint y: 204, distance: 16.6
click at [182, 204] on section "代理端 会员管理 会员列表 会员加减打码量 在线用户 陪玩用户 充值列表 提现列表 会员加扣款 赠送彩金 数据中心 产品管理 注单管理 产品列表 产品预设置 …" at bounding box center [784, 329] width 1568 height 658
paste input "Sirui"
type input "Sirui"
click at [574, 216] on button "查 询" at bounding box center [584, 224] width 49 height 25
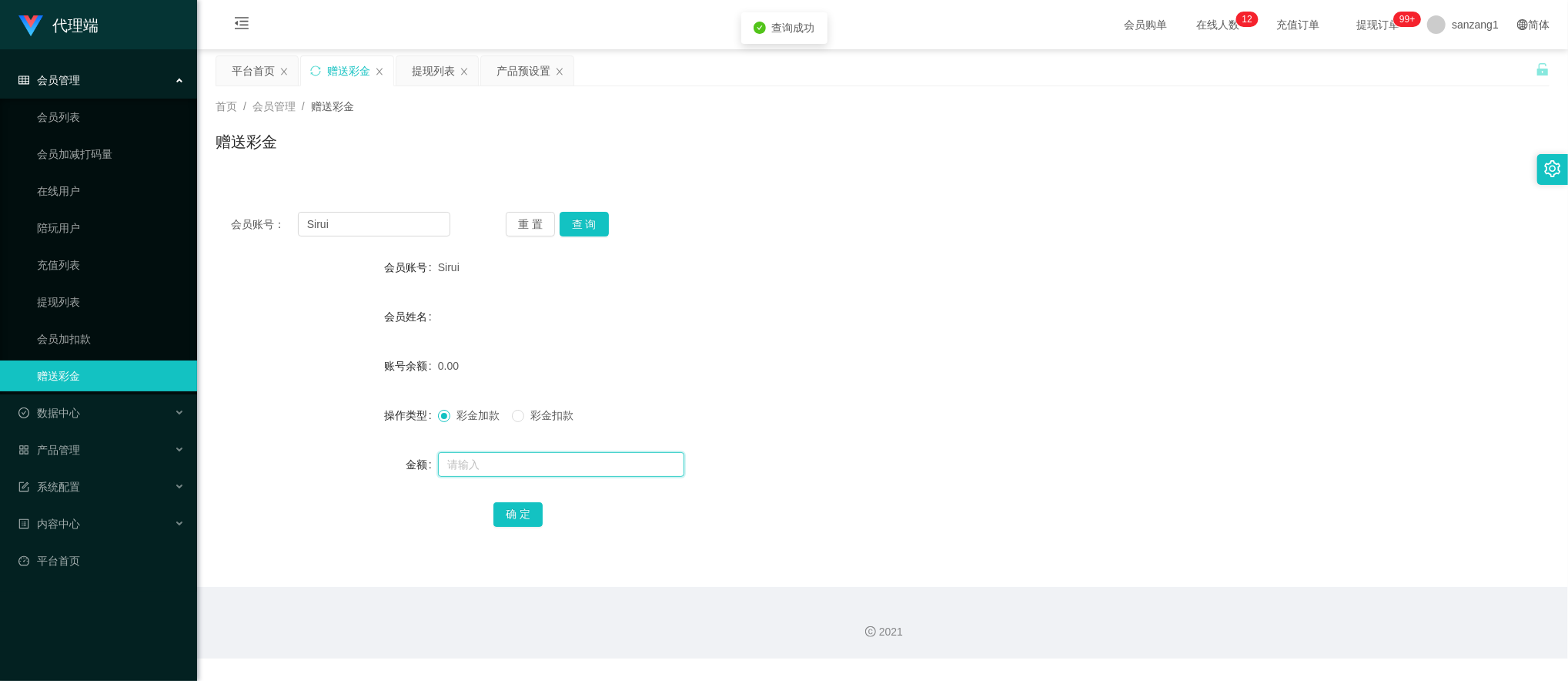
click at [456, 473] on input "text" at bounding box center [562, 464] width 247 height 25
type input "100"
click at [513, 513] on button "确 定" at bounding box center [518, 514] width 49 height 25
click at [517, 75] on div "产品预设置" at bounding box center [524, 71] width 54 height 30
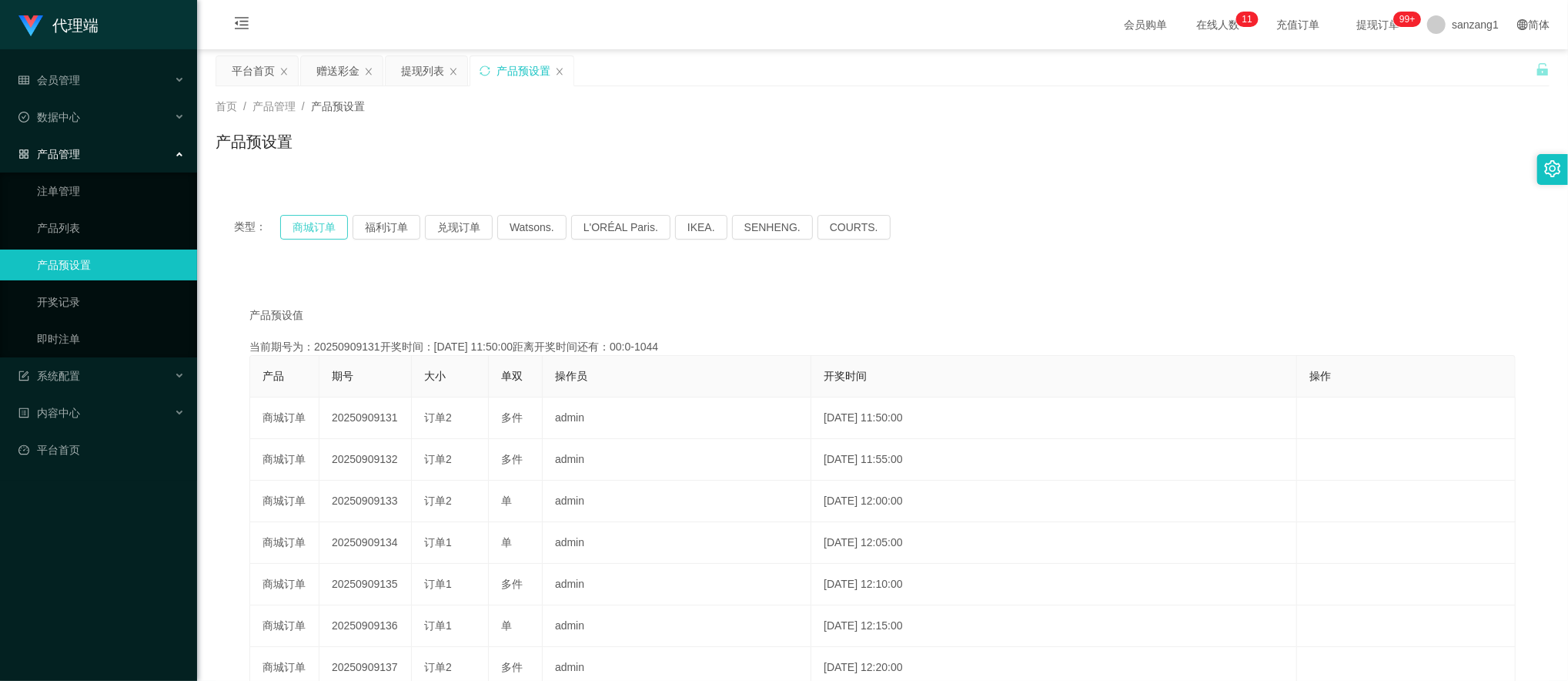
click at [300, 229] on button "商城订单" at bounding box center [314, 226] width 68 height 25
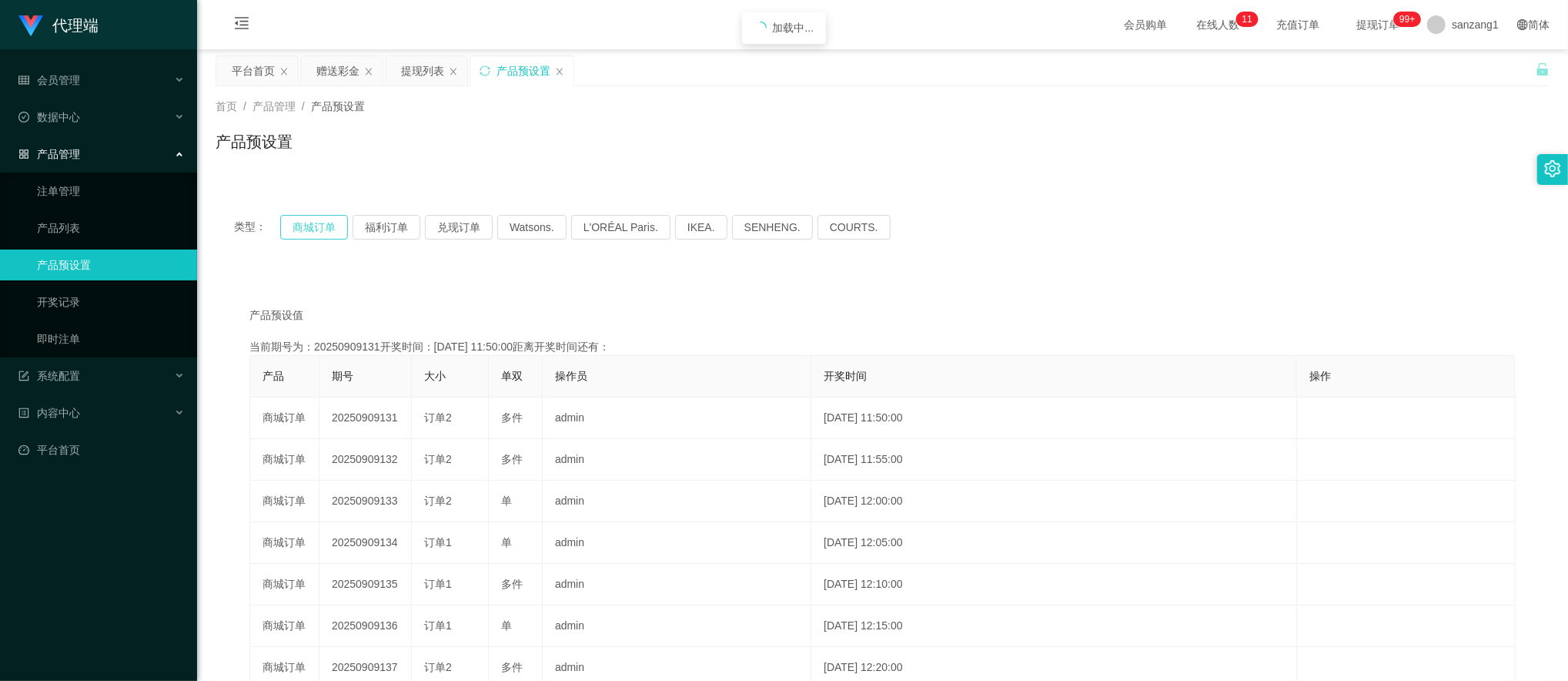
click at [300, 229] on button "商城订单" at bounding box center [314, 226] width 68 height 25
click at [345, 73] on div "赠送彩金" at bounding box center [338, 71] width 43 height 30
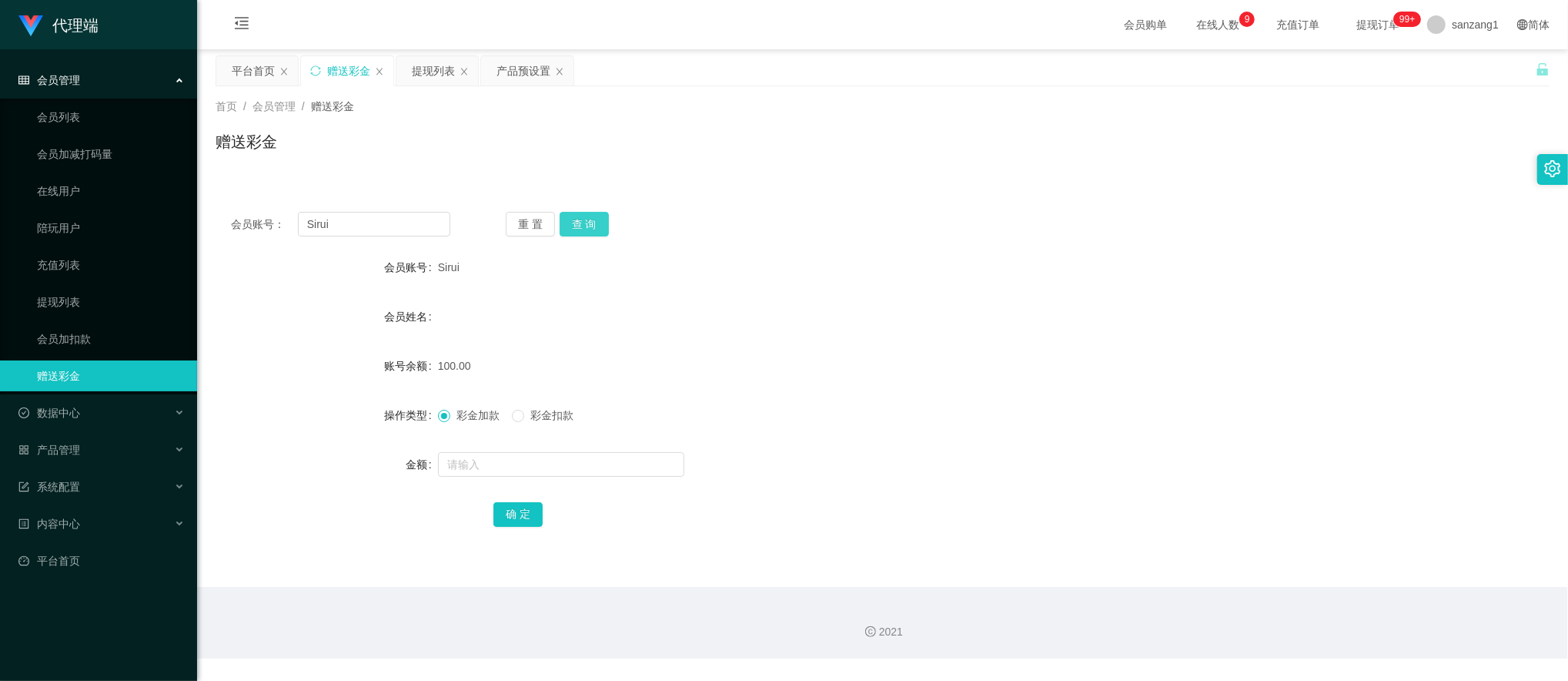
click at [586, 223] on button "查 询" at bounding box center [584, 224] width 49 height 25
click at [578, 229] on button "查 询" at bounding box center [584, 224] width 49 height 25
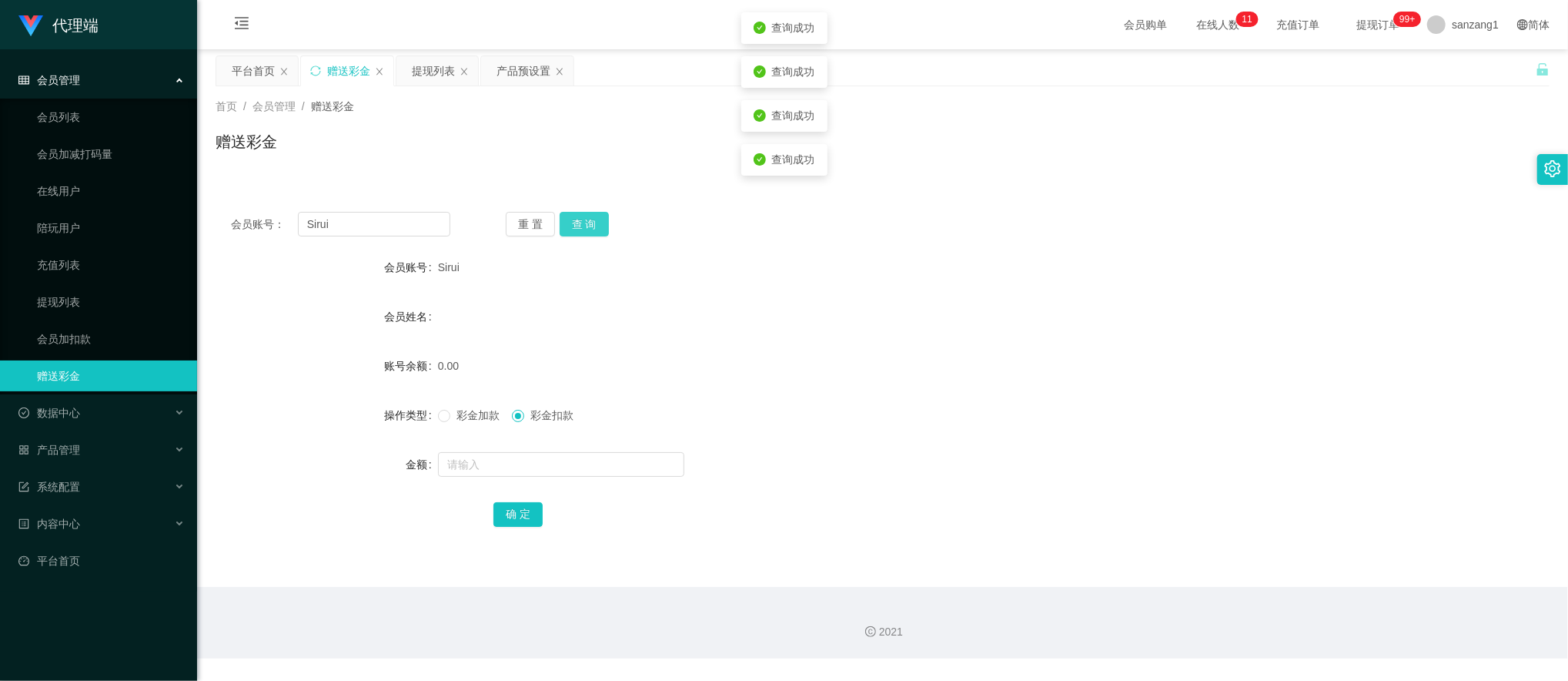
click at [578, 229] on button "查 询" at bounding box center [584, 224] width 49 height 25
click at [578, 229] on button "查 询" at bounding box center [593, 224] width 66 height 25
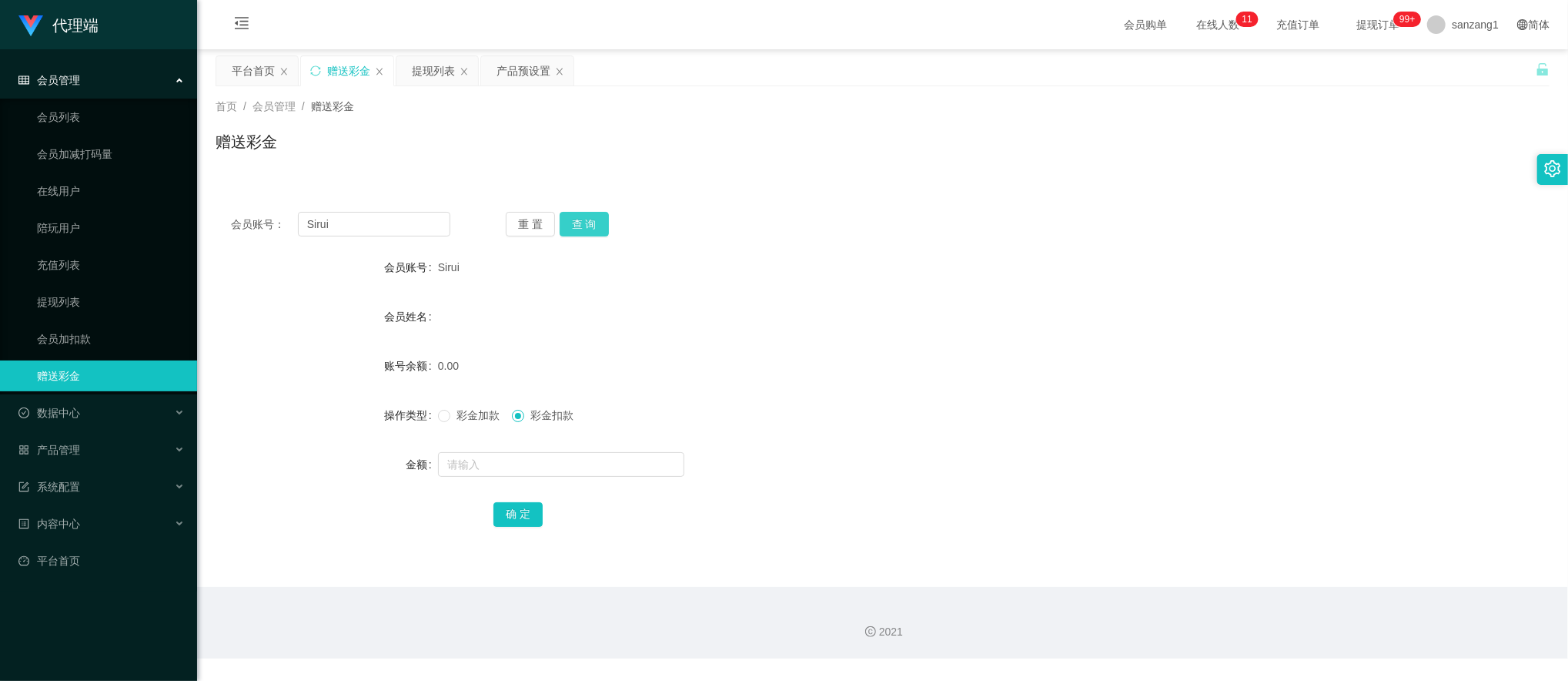
click at [578, 229] on button "查 询" at bounding box center [584, 224] width 49 height 25
click at [463, 473] on input "text" at bounding box center [562, 464] width 247 height 25
type input "50"
click at [525, 509] on button "确 定" at bounding box center [518, 514] width 49 height 25
click at [440, 74] on div "提现列表" at bounding box center [433, 71] width 43 height 30
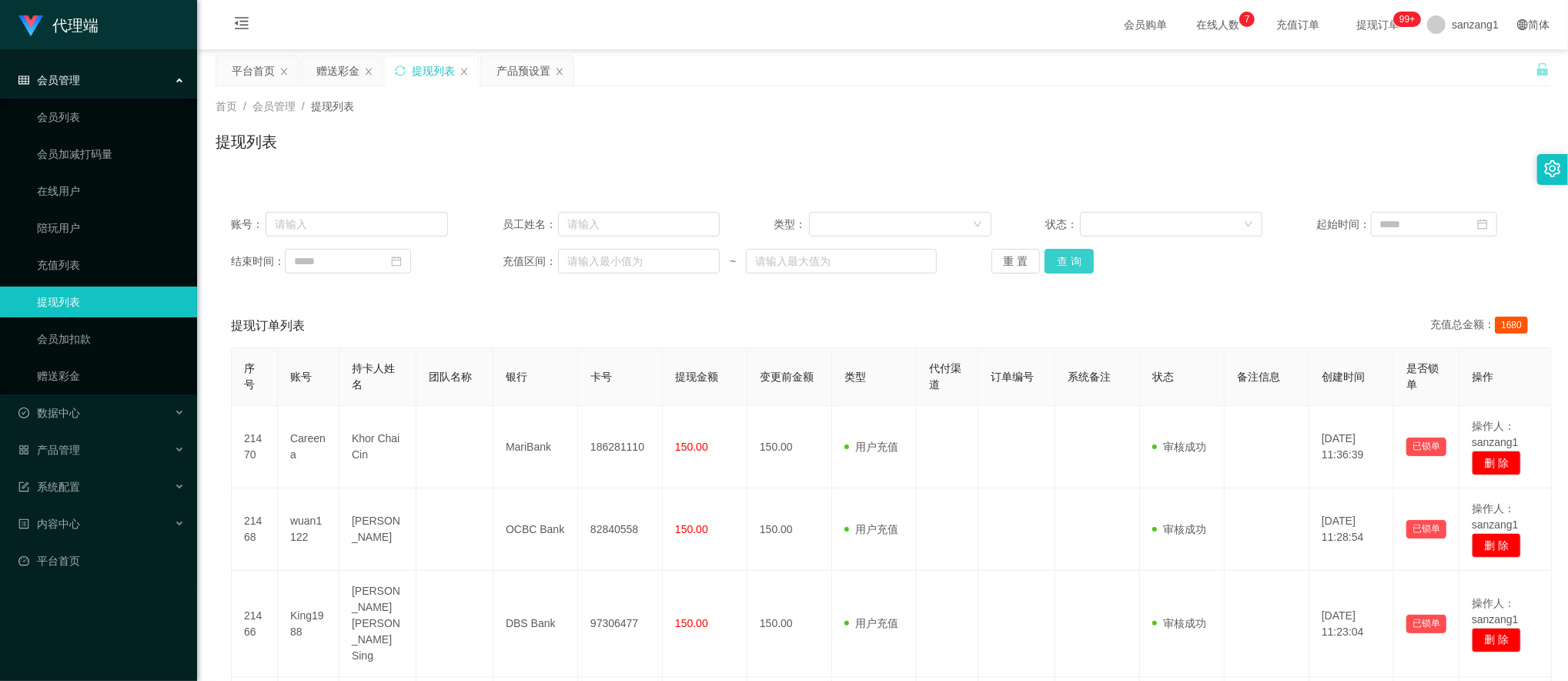
click at [1059, 256] on button "查 询" at bounding box center [1069, 260] width 49 height 25
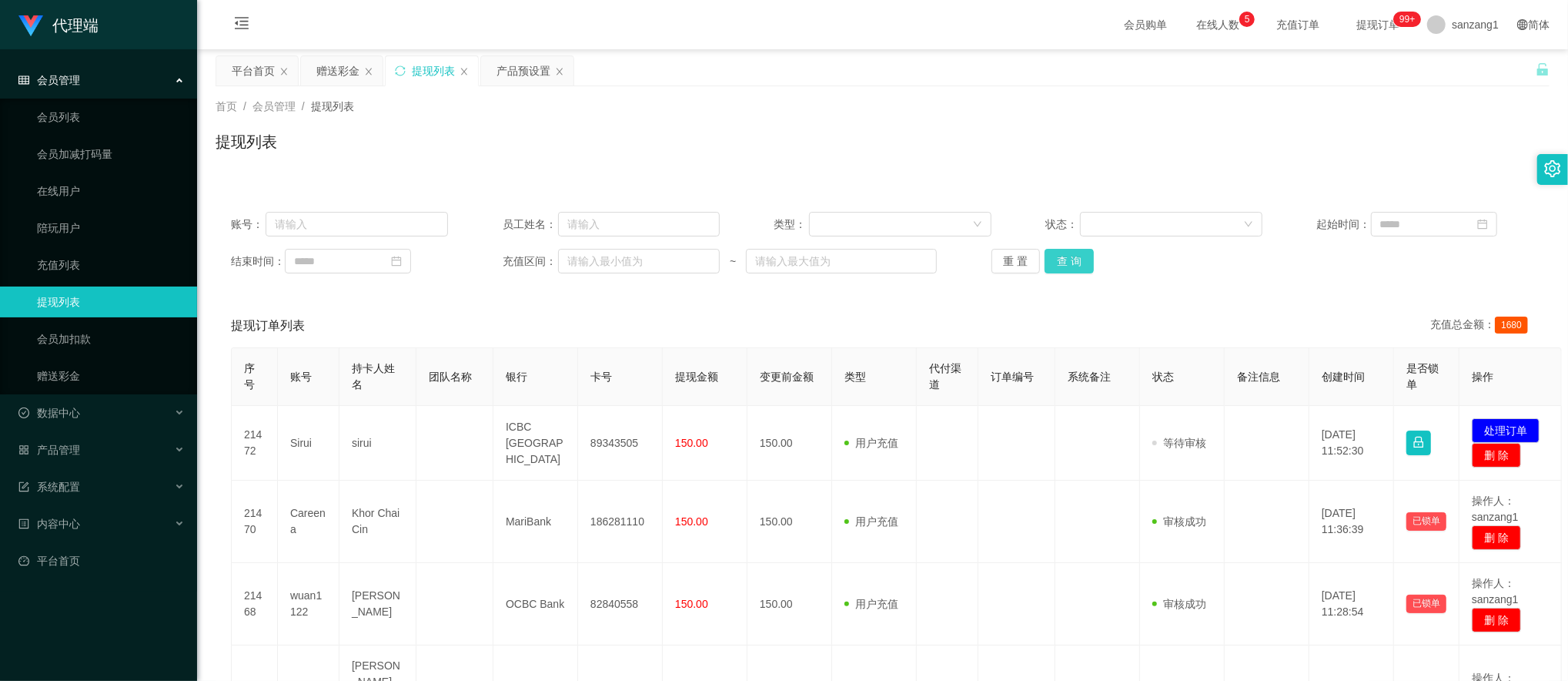
drag, startPoint x: 1079, startPoint y: 265, endPoint x: 1072, endPoint y: 273, distance: 10.6
click at [1079, 264] on button "查 询" at bounding box center [1069, 260] width 49 height 25
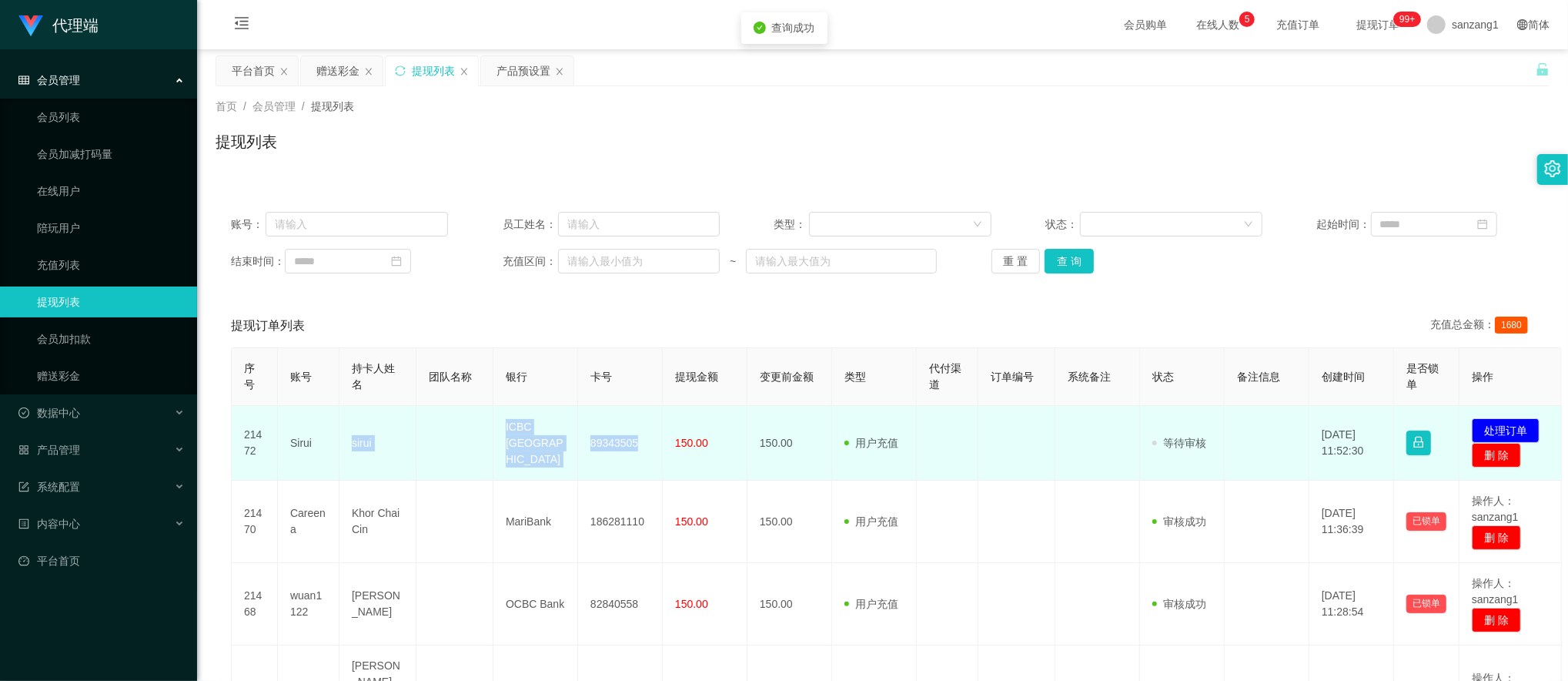
drag, startPoint x: 342, startPoint y: 440, endPoint x: 670, endPoint y: 445, distance: 328.0
click at [670, 445] on tr "21472 Sirui sirui ICBC [GEOGRAPHIC_DATA] 89343505 150.00 150.00 用户充值 人工扣款 审核驳回 …" at bounding box center [896, 443] width 1330 height 74
copy tr "sirui ICBC [GEOGRAPHIC_DATA] 89343505"
click at [1515, 431] on button "处理订单" at bounding box center [1506, 430] width 68 height 25
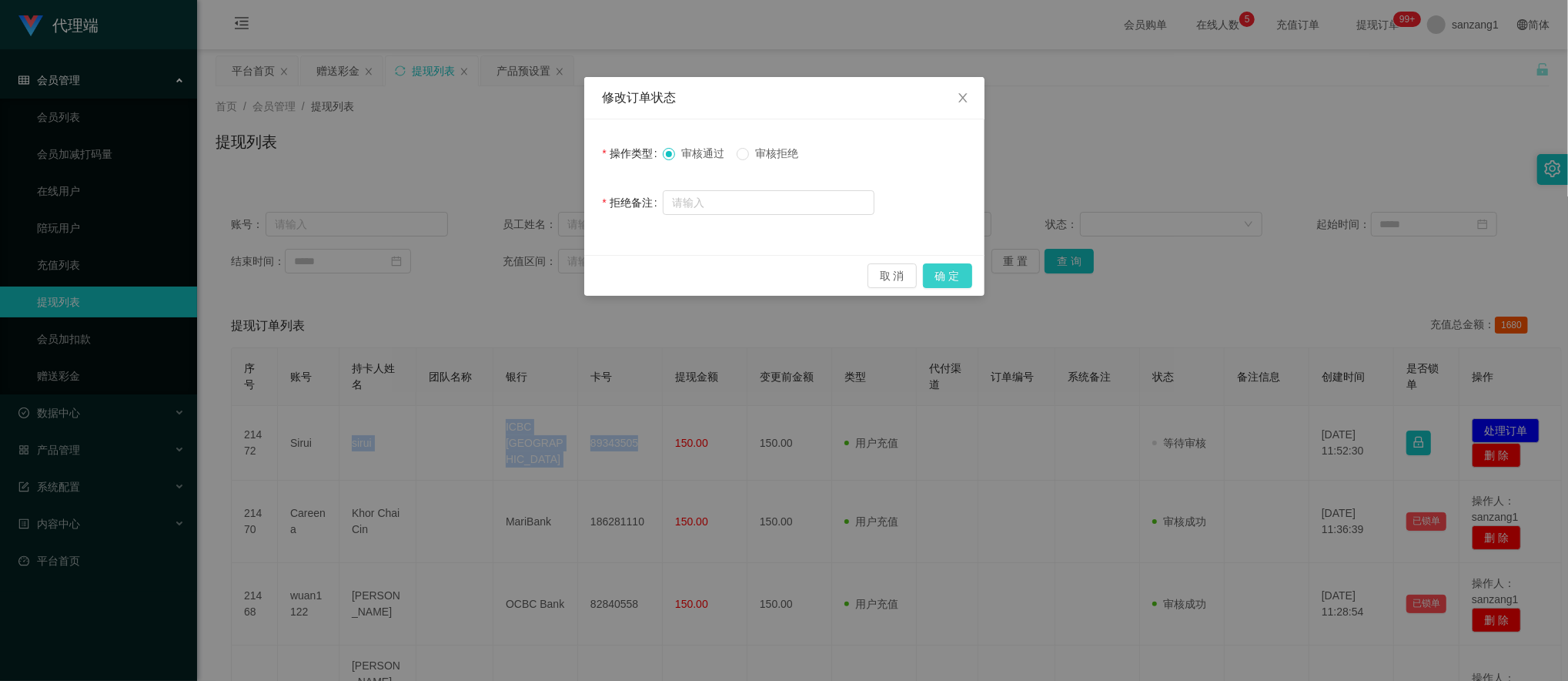
click at [958, 277] on button "确 定" at bounding box center [947, 275] width 49 height 25
